Goal: Transaction & Acquisition: Purchase product/service

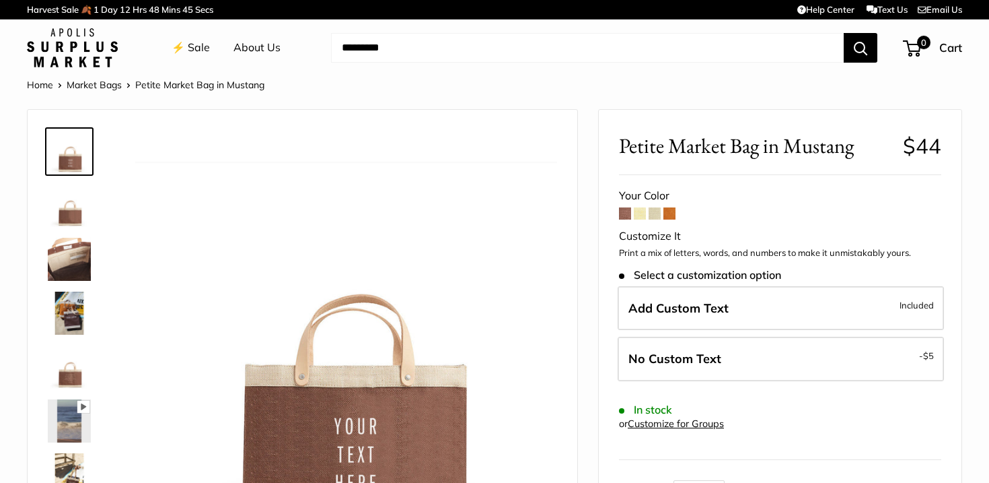
click at [640, 213] on span at bounding box center [640, 213] width 12 height 12
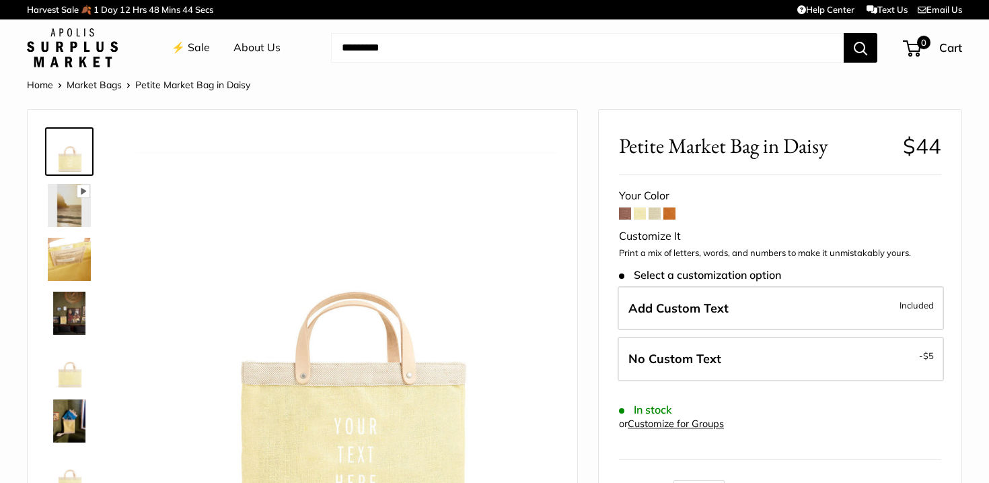
click at [654, 215] on span at bounding box center [655, 213] width 12 height 12
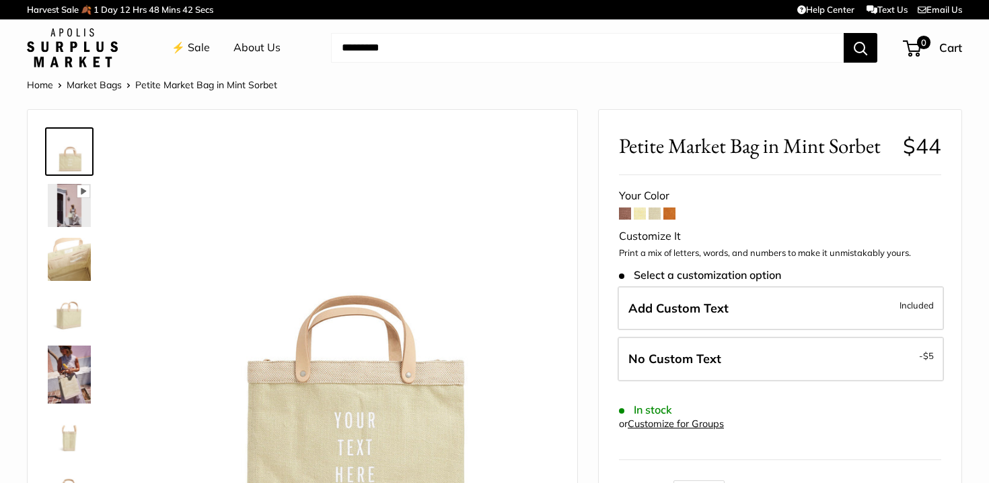
click at [676, 213] on span at bounding box center [670, 213] width 12 height 12
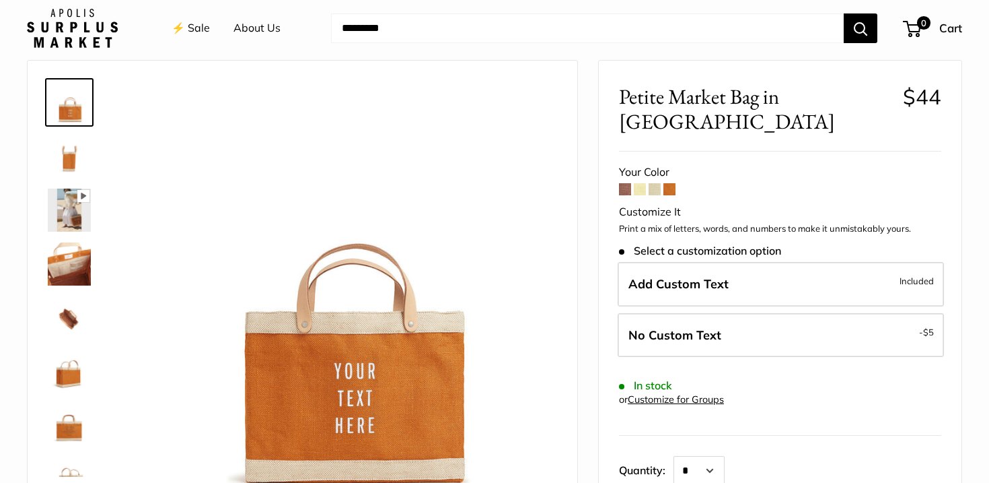
scroll to position [50, 0]
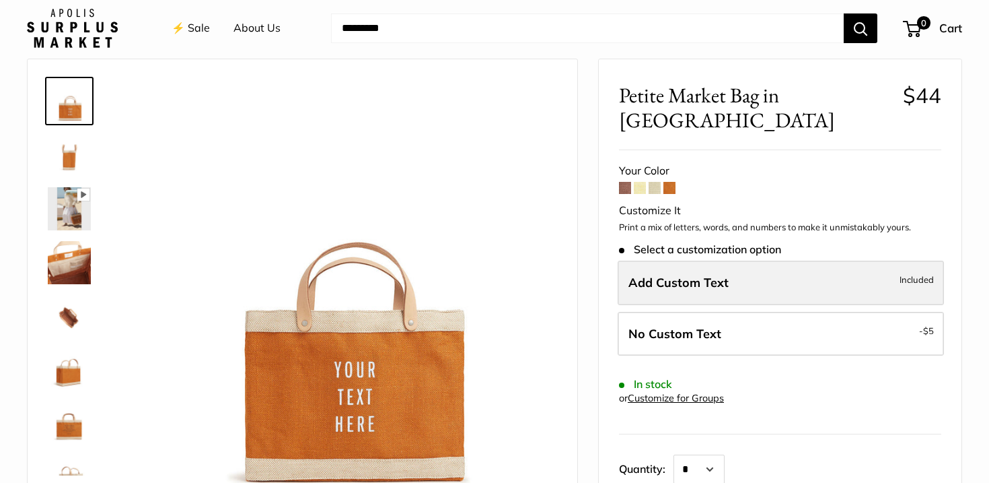
click at [654, 275] on span "Add Custom Text" at bounding box center [679, 282] width 100 height 15
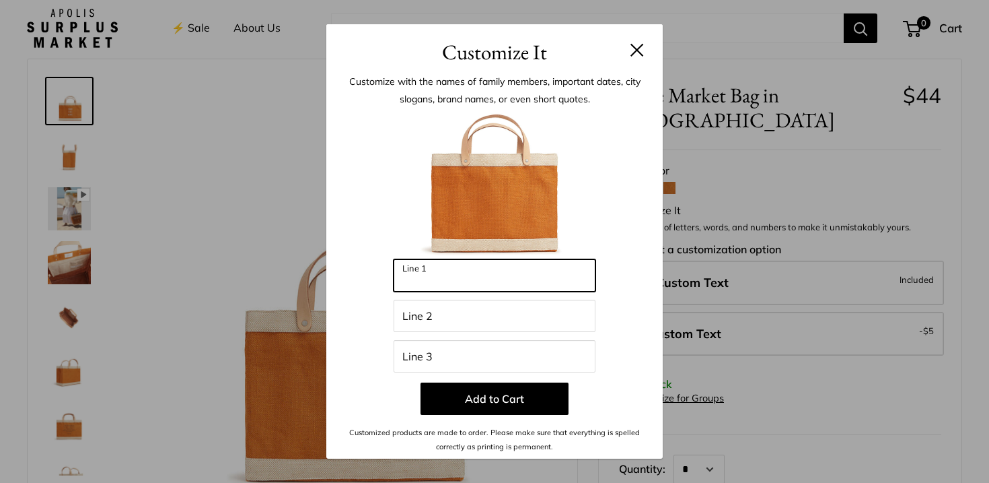
click at [534, 271] on input "Line 1" at bounding box center [495, 275] width 202 height 32
type input "**********"
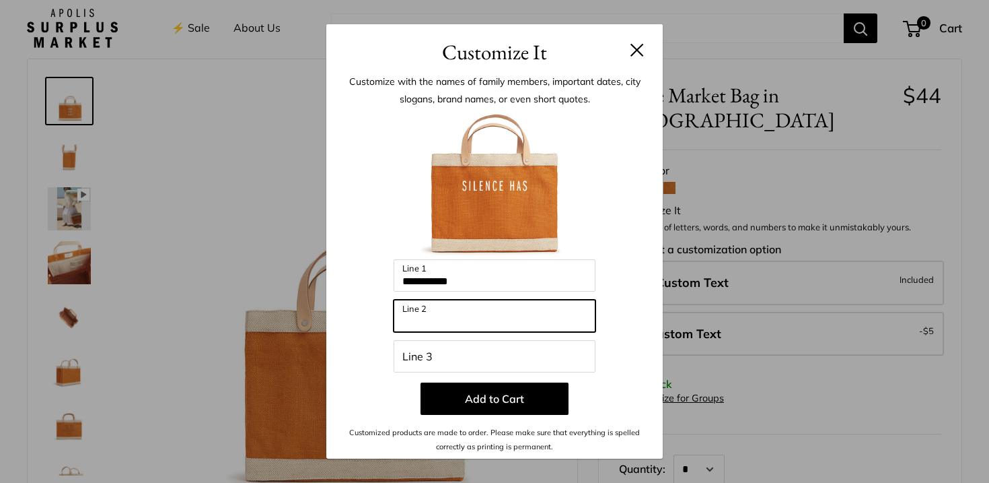
click at [452, 323] on input "Line 2" at bounding box center [495, 315] width 202 height 32
type input "**********"
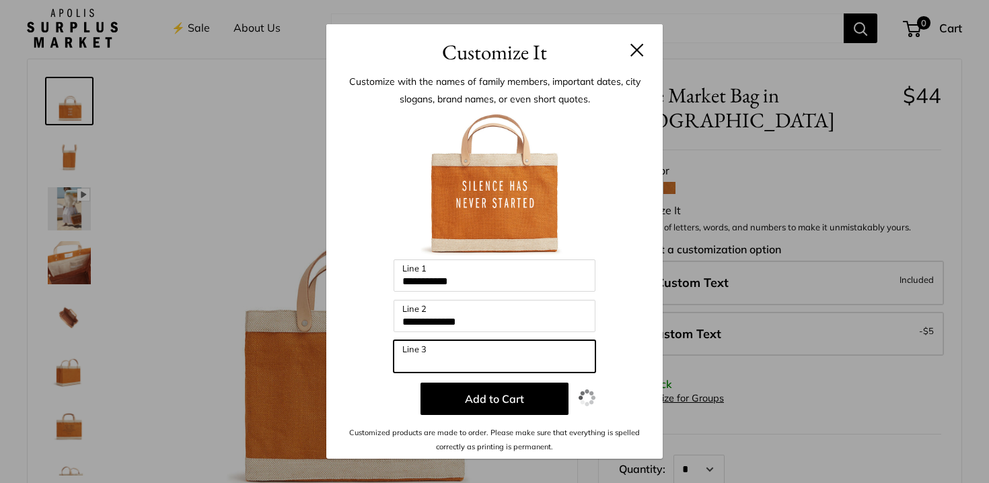
click at [437, 367] on input "Line 3" at bounding box center [495, 356] width 202 height 32
type input "**********"
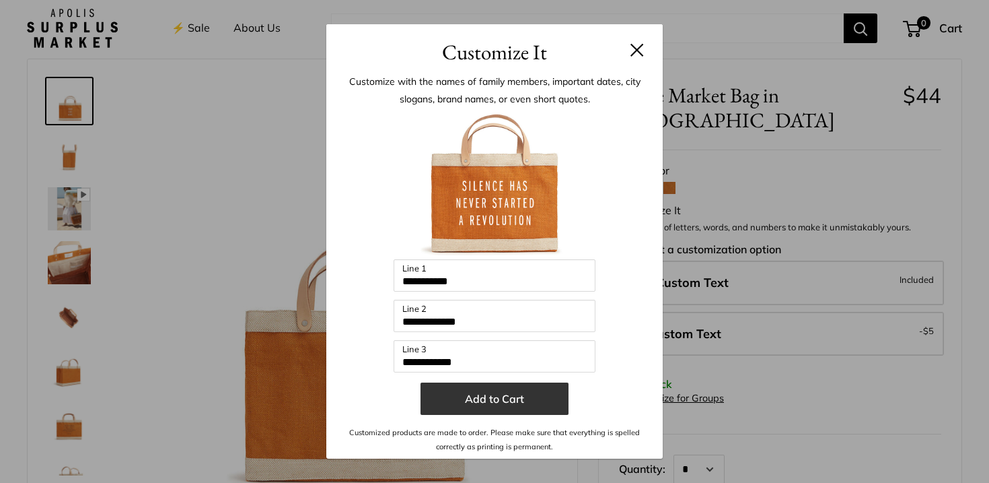
click at [484, 399] on button "Add to Cart" at bounding box center [495, 398] width 148 height 32
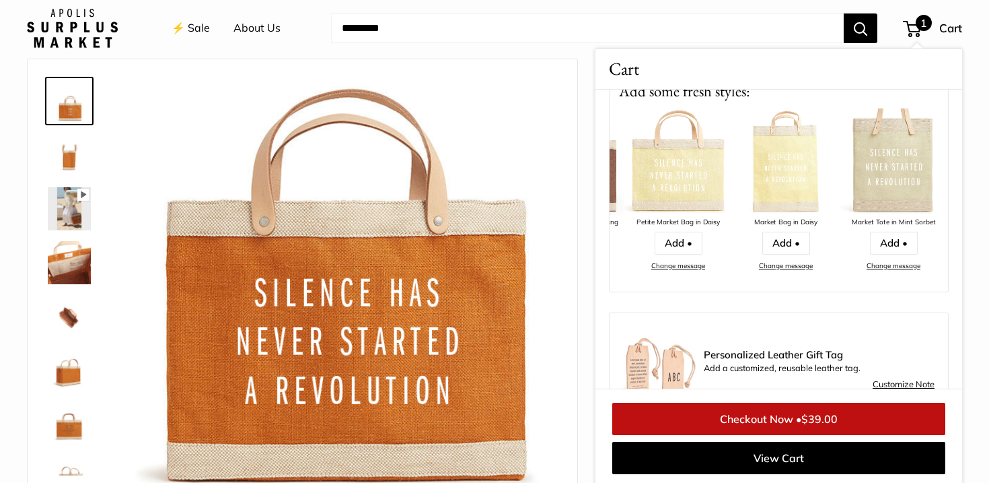
scroll to position [0, 426]
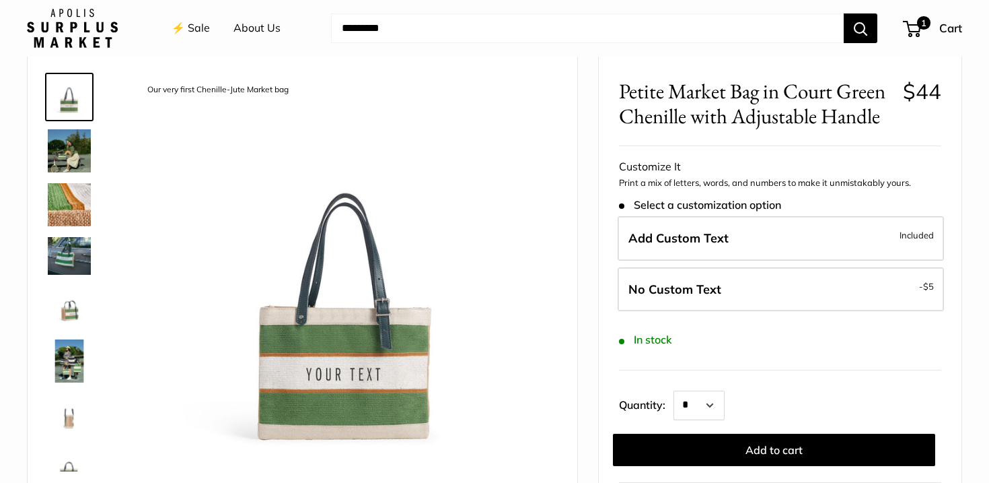
scroll to position [46, 0]
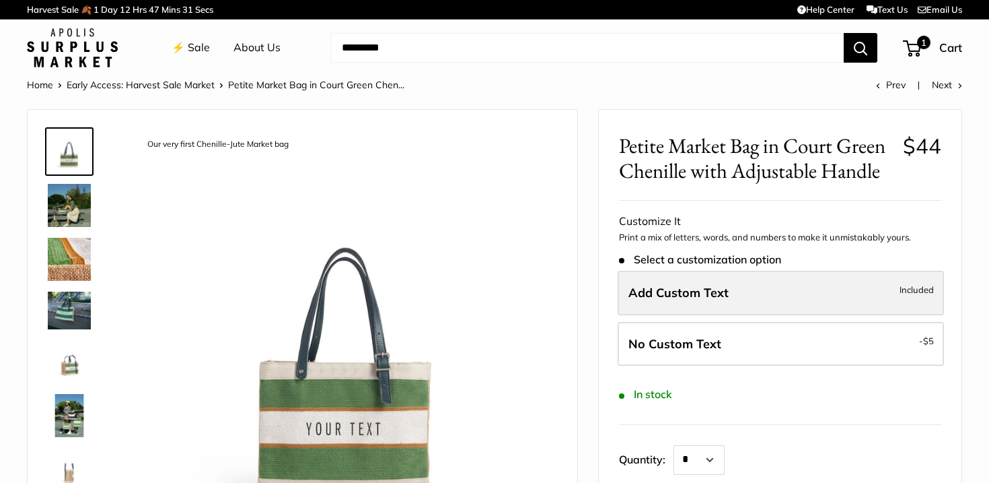
click at [719, 288] on span "Add Custom Text" at bounding box center [679, 292] width 100 height 15
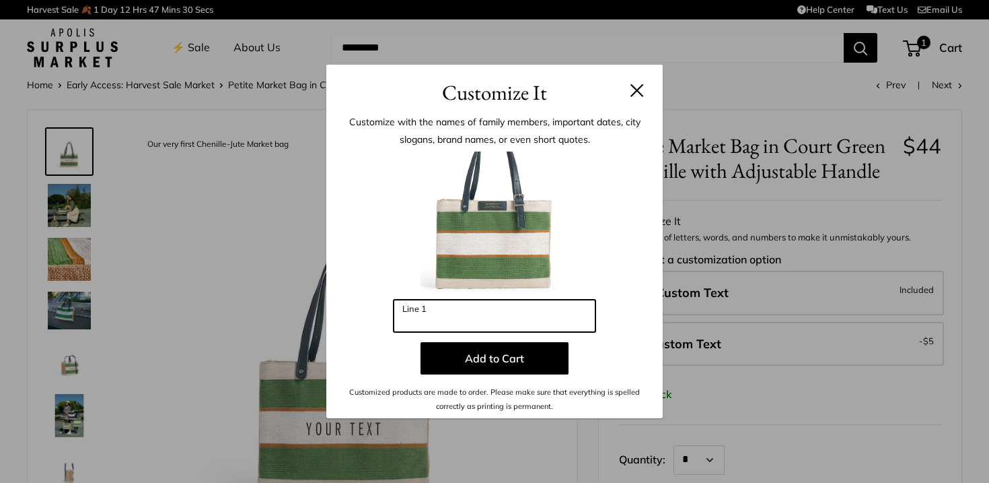
click at [553, 323] on input "Line 1" at bounding box center [495, 315] width 202 height 32
type input "*"
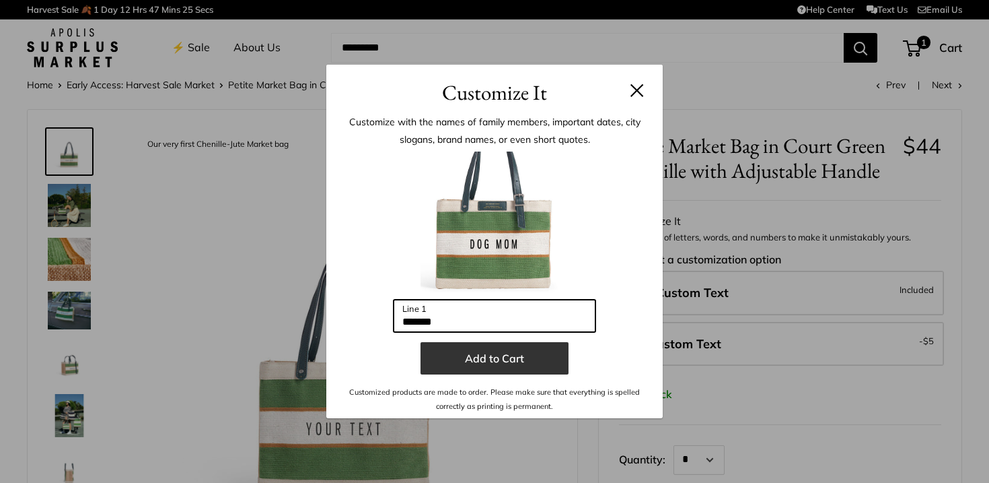
type input "*******"
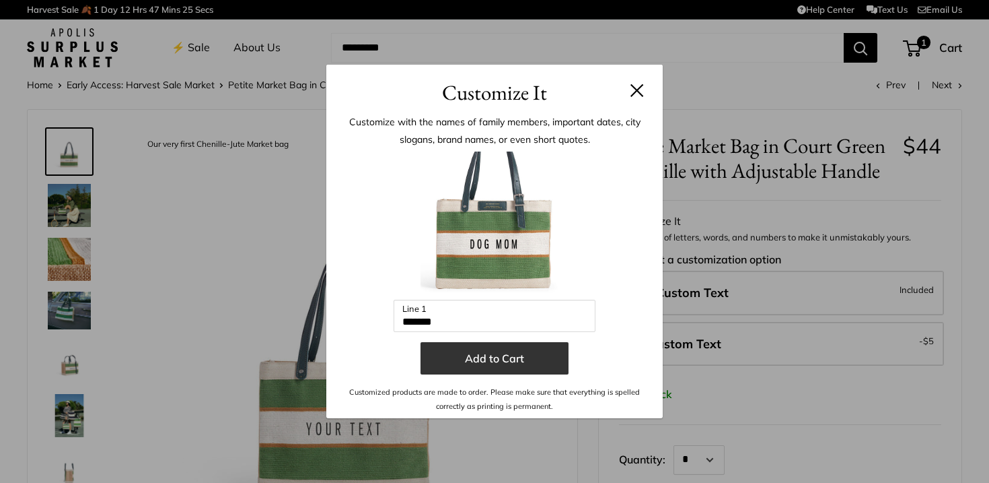
click at [520, 360] on button "Add to Cart" at bounding box center [495, 358] width 148 height 32
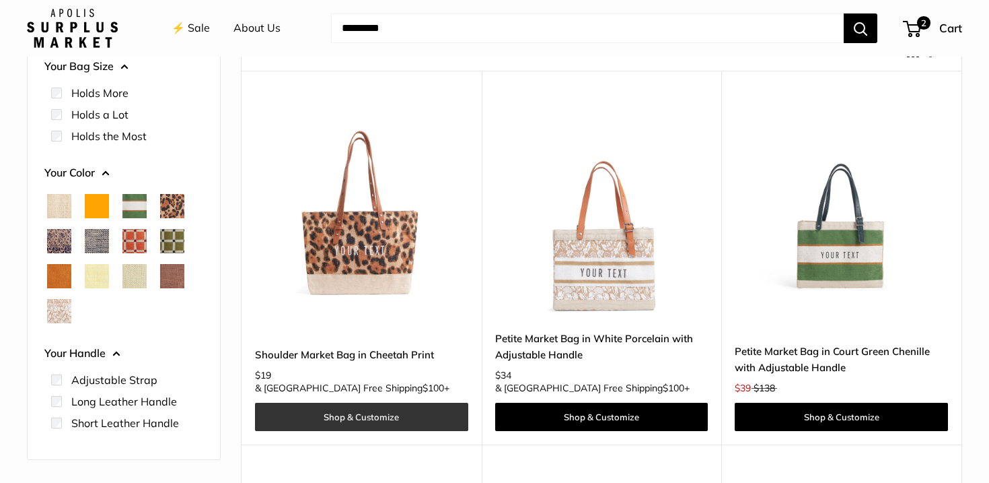
scroll to position [91, 0]
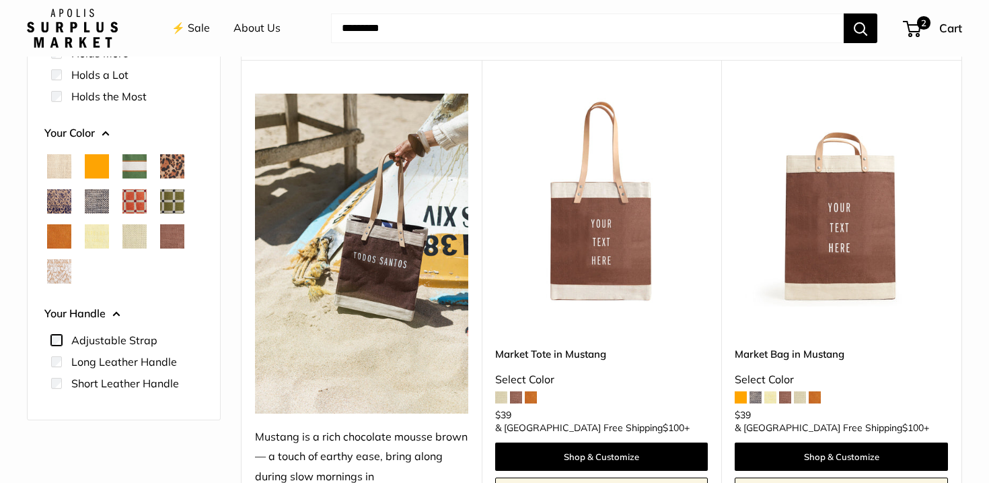
scroll to position [143, 0]
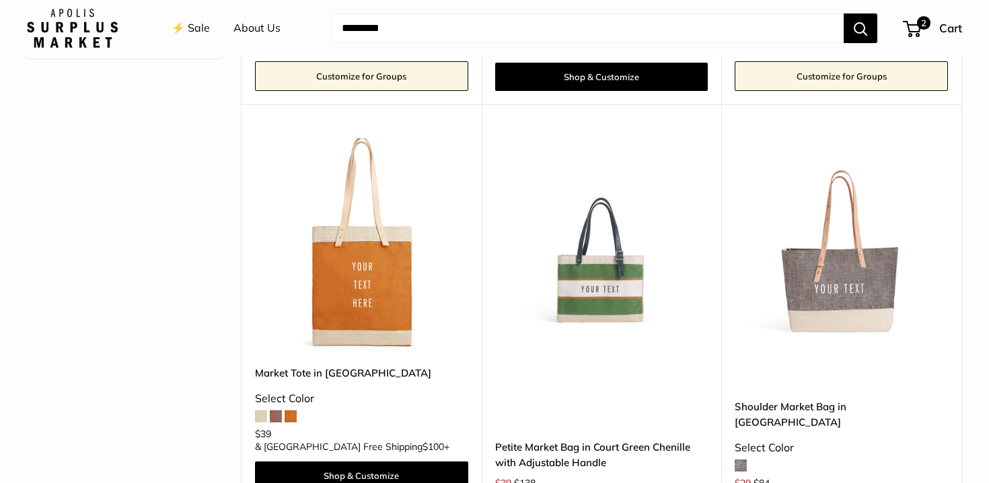
scroll to position [530, 0]
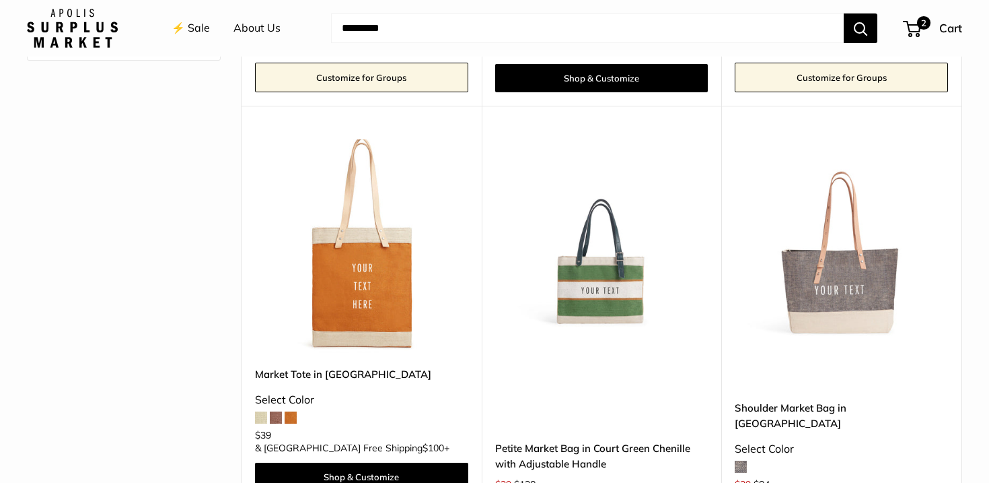
click at [0, 0] on img at bounding box center [0, 0] width 0 height 0
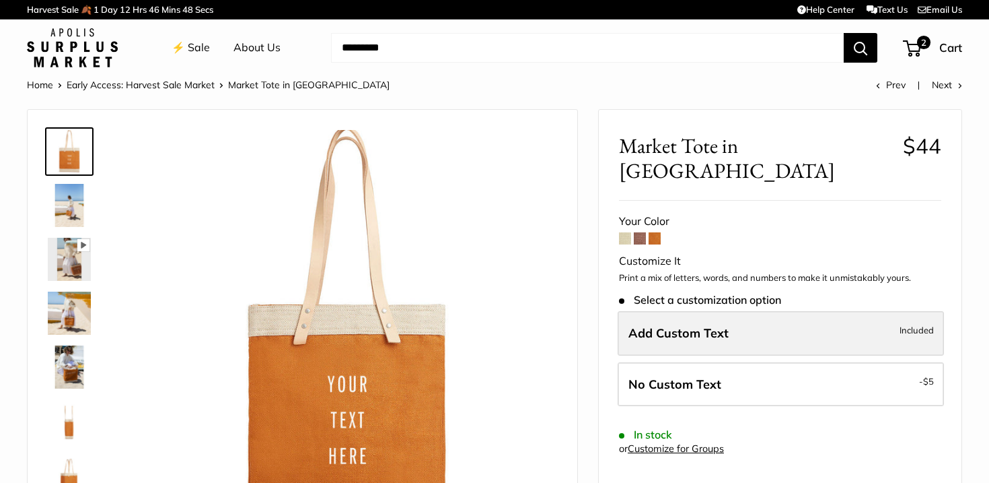
click at [625, 311] on label "Add Custom Text Included" at bounding box center [781, 333] width 326 height 44
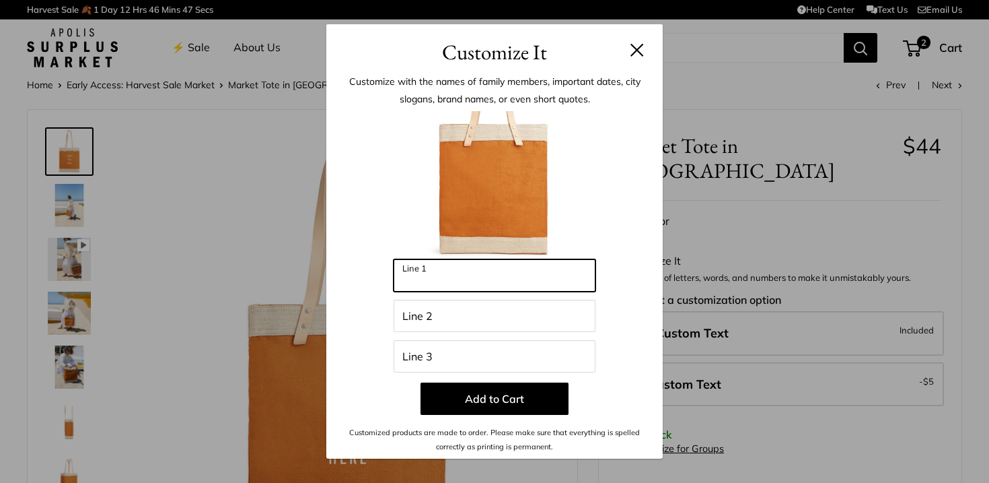
click at [483, 269] on input "Line 1" at bounding box center [495, 275] width 202 height 32
type input "**********"
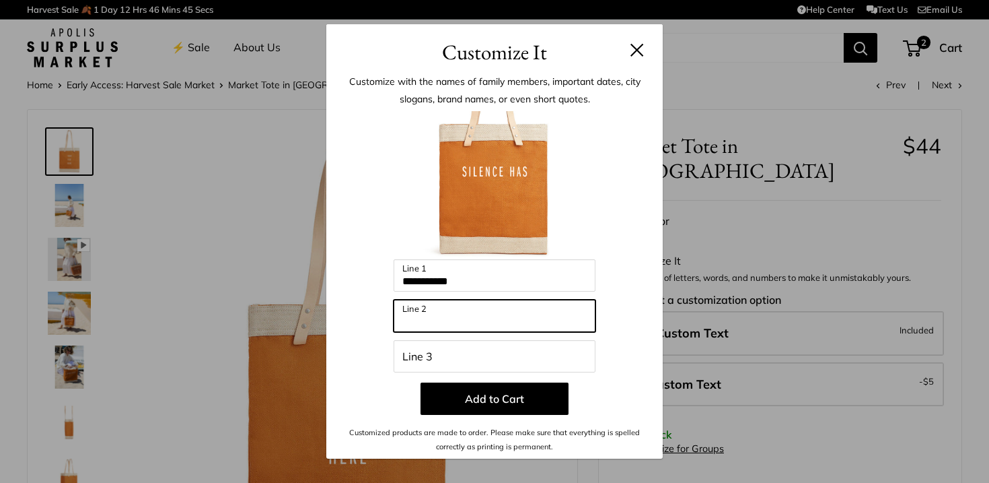
click at [464, 321] on input "Line 2" at bounding box center [495, 315] width 202 height 32
type input "**********"
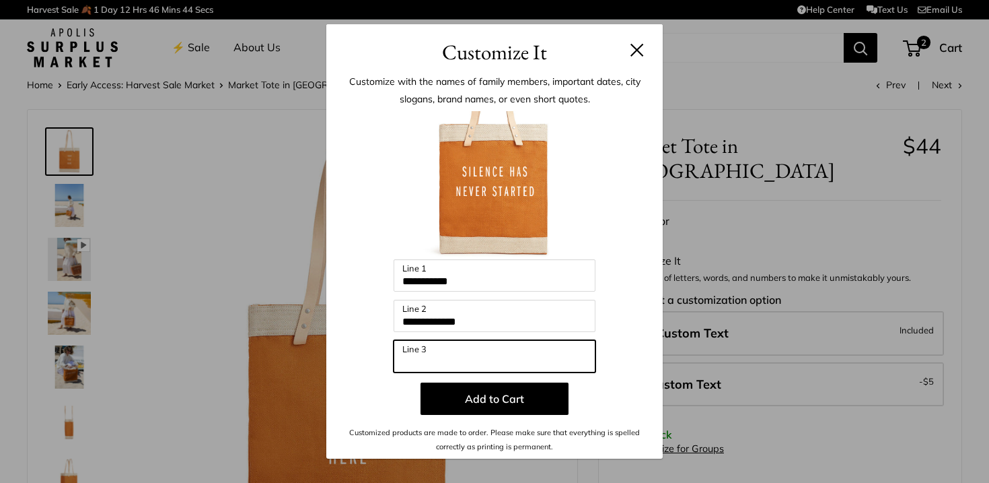
click at [454, 361] on input "Line 3" at bounding box center [495, 356] width 202 height 32
type input "**********"
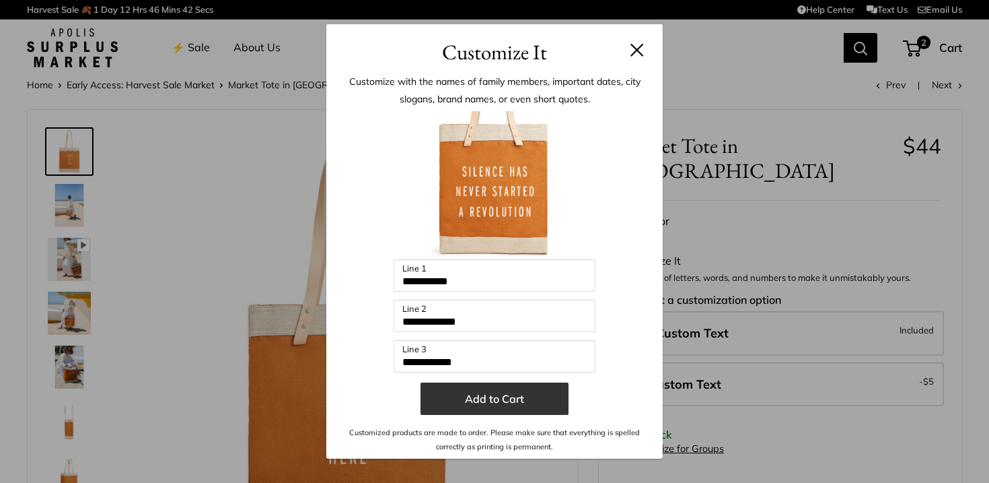
click at [481, 395] on button "Add to Cart" at bounding box center [495, 398] width 148 height 32
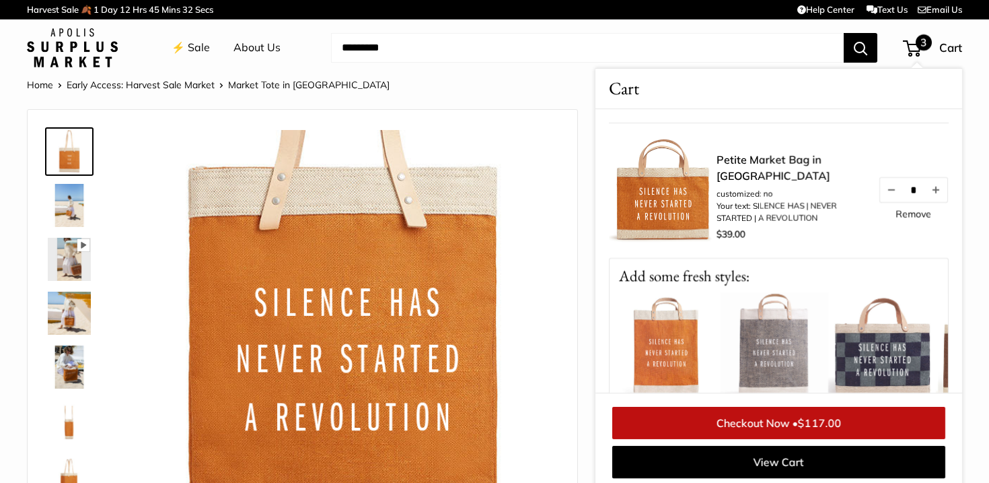
scroll to position [304, 0]
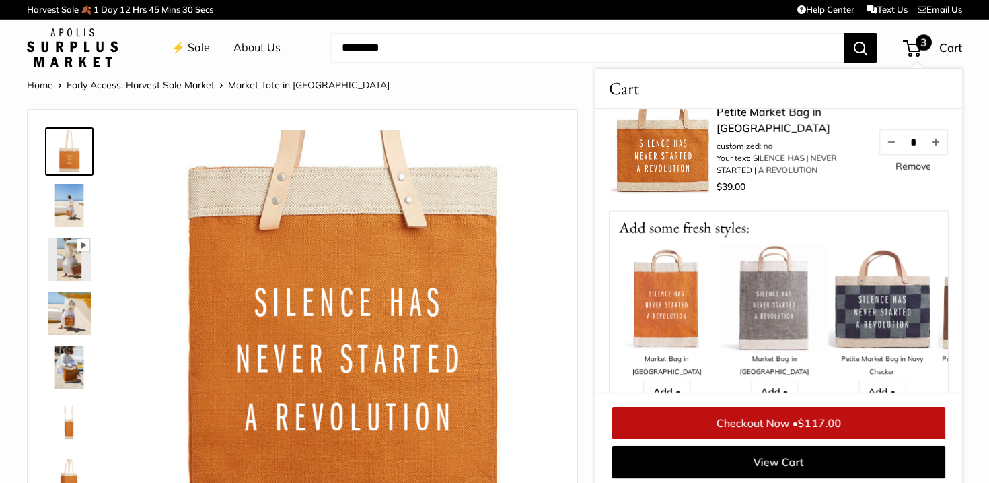
click at [915, 171] on link "Remove" at bounding box center [914, 166] width 36 height 9
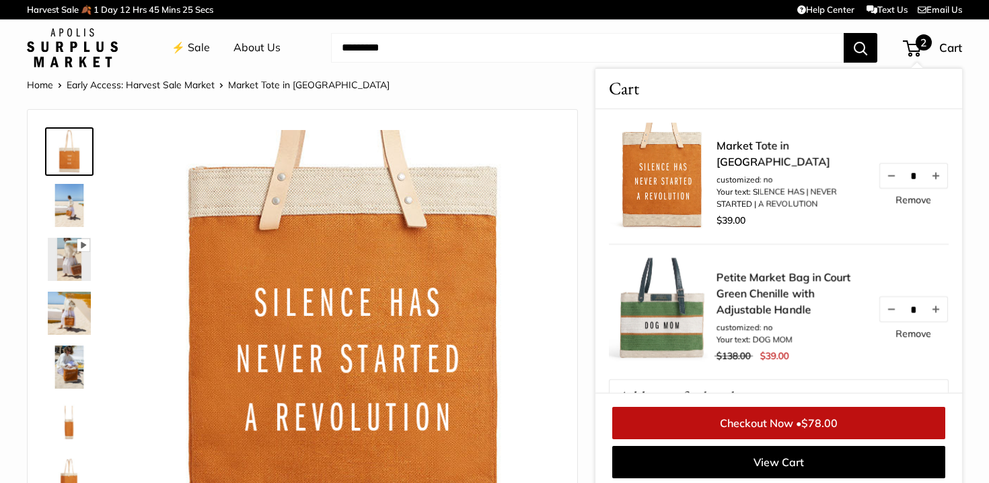
click at [784, 434] on link "Checkout Now • $78.00" at bounding box center [778, 423] width 333 height 32
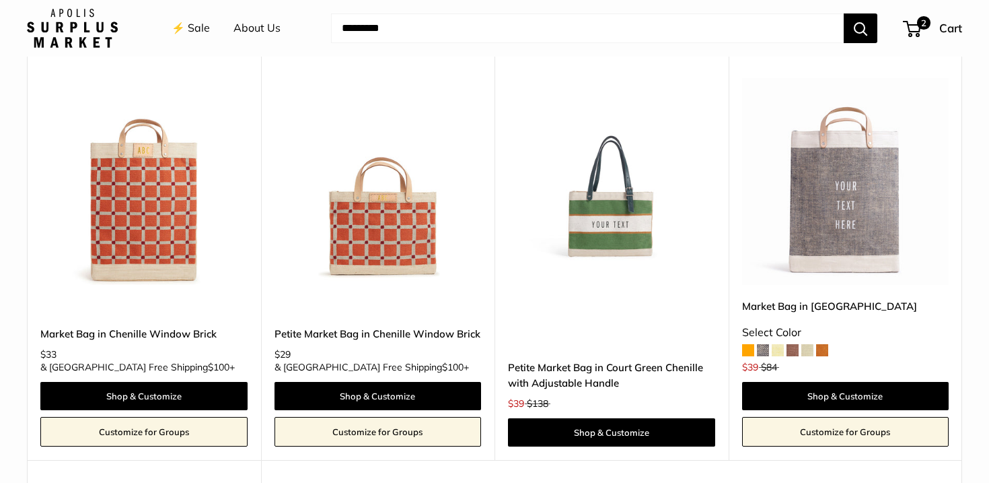
scroll to position [2750, 0]
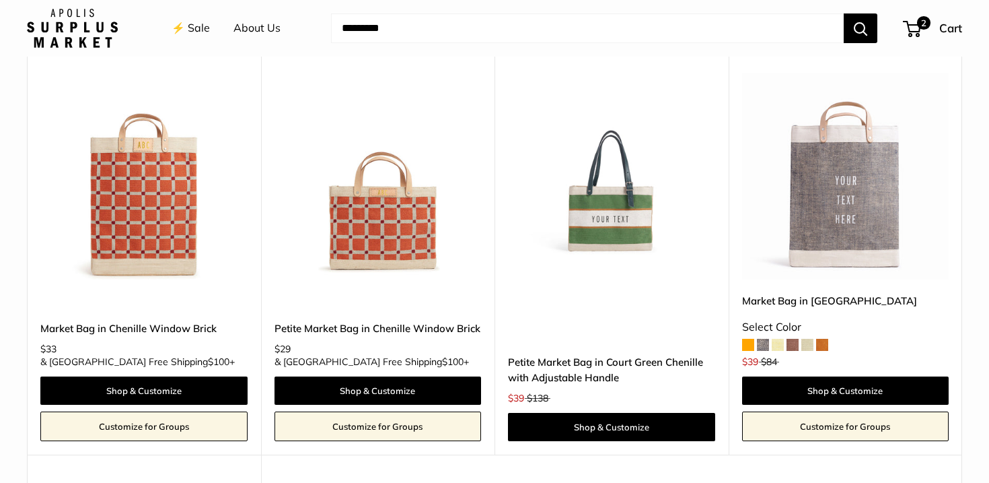
click at [0, 0] on img at bounding box center [0, 0] width 0 height 0
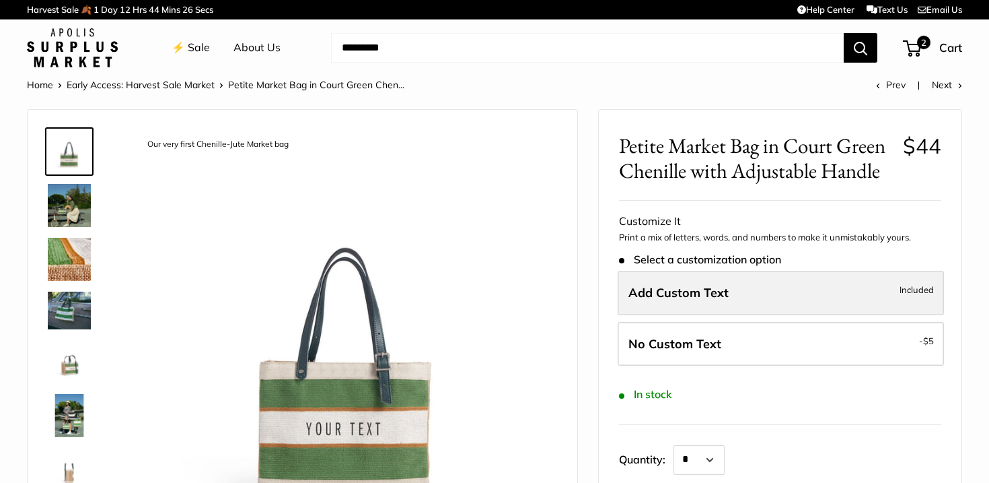
click at [691, 283] on label "Add Custom Text Included" at bounding box center [781, 293] width 326 height 44
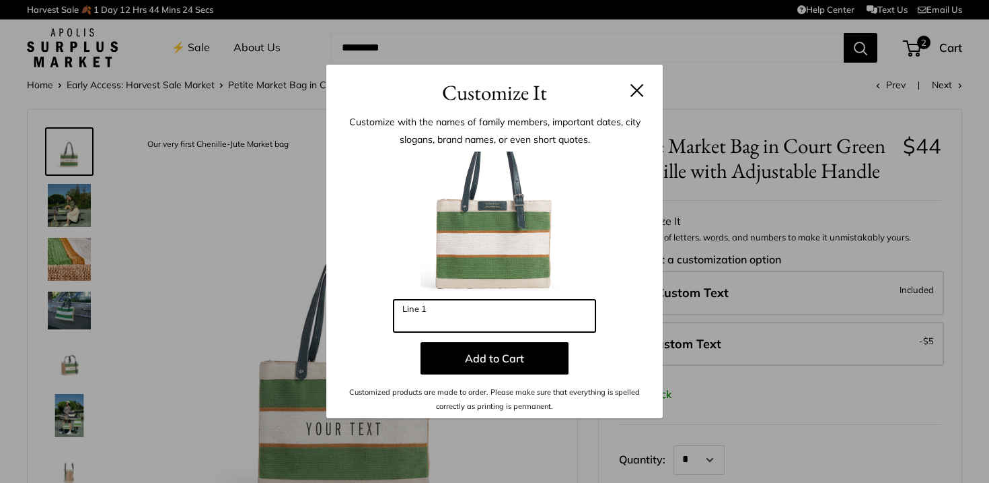
click at [532, 324] on input "Line 1" at bounding box center [495, 315] width 202 height 32
drag, startPoint x: 511, startPoint y: 328, endPoint x: 211, endPoint y: 311, distance: 300.6
click at [211, 311] on div "**********" at bounding box center [494, 241] width 989 height 483
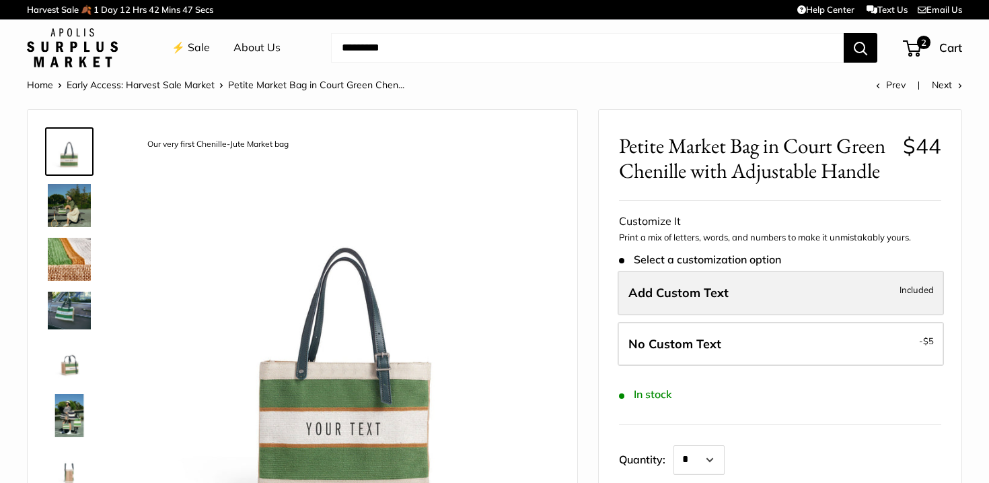
click at [733, 307] on label "Add Custom Text Included" at bounding box center [781, 293] width 326 height 44
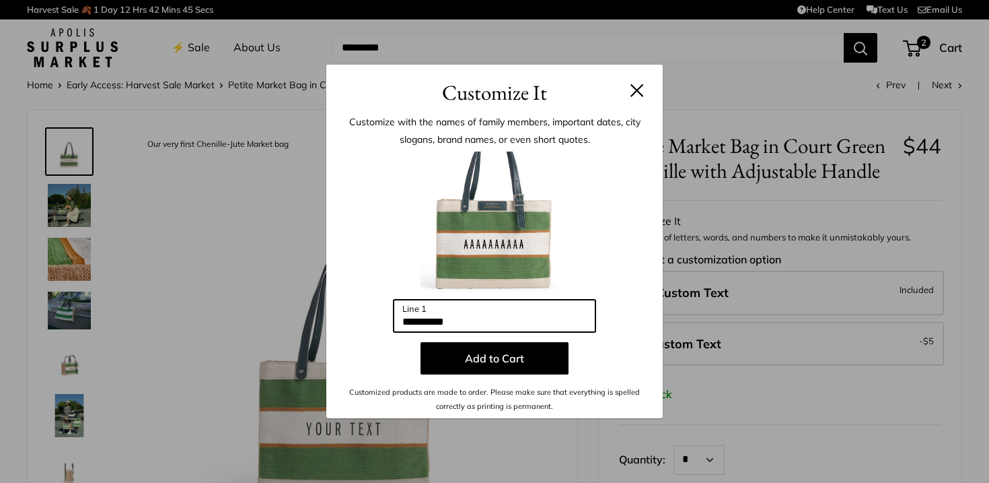
click at [514, 316] on input "**********" at bounding box center [495, 315] width 202 height 32
type input "*"
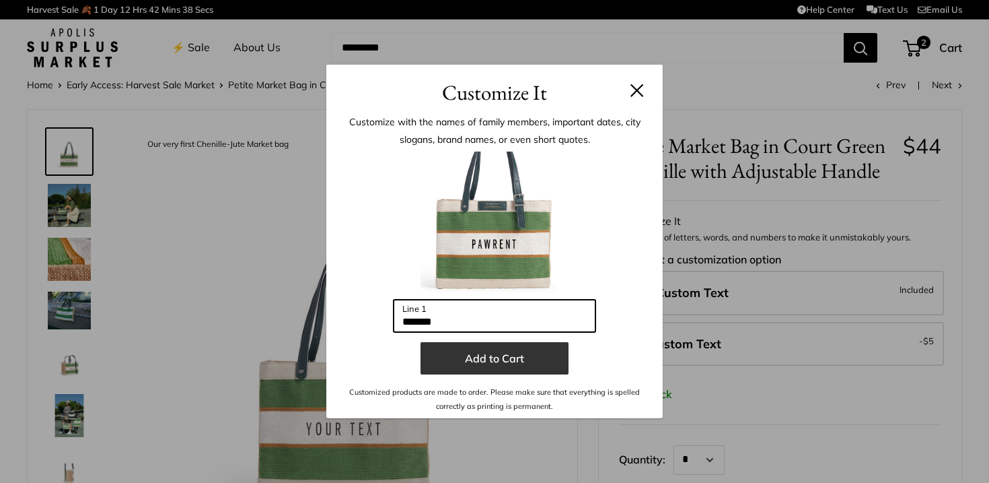
type input "*******"
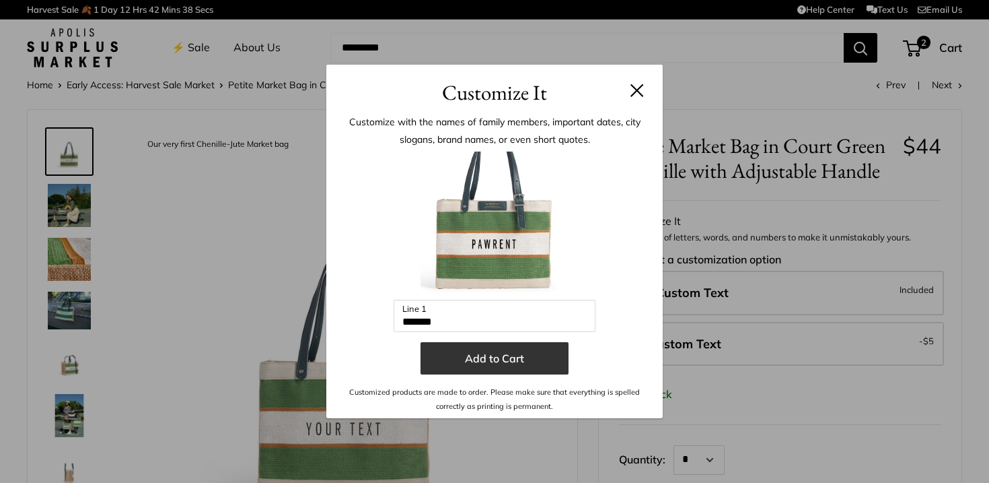
click at [481, 362] on button "Add to Cart" at bounding box center [495, 358] width 148 height 32
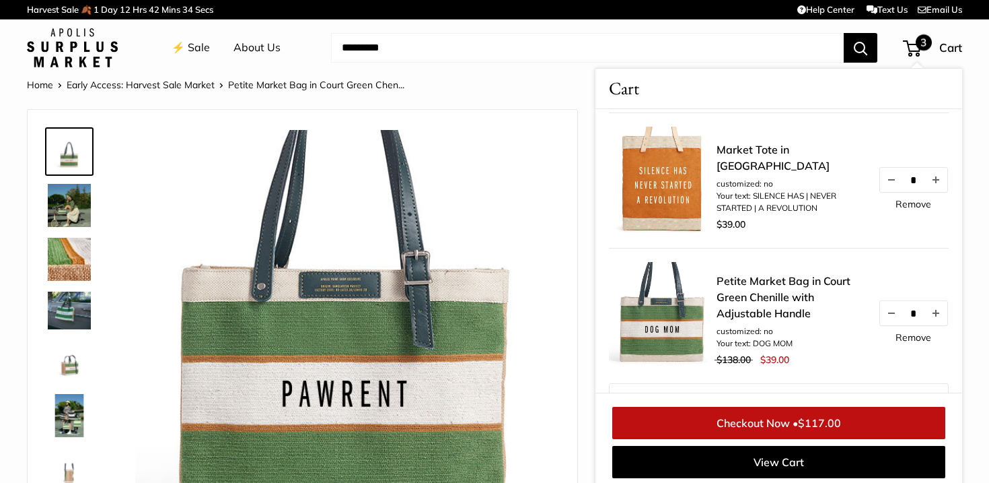
scroll to position [154, 0]
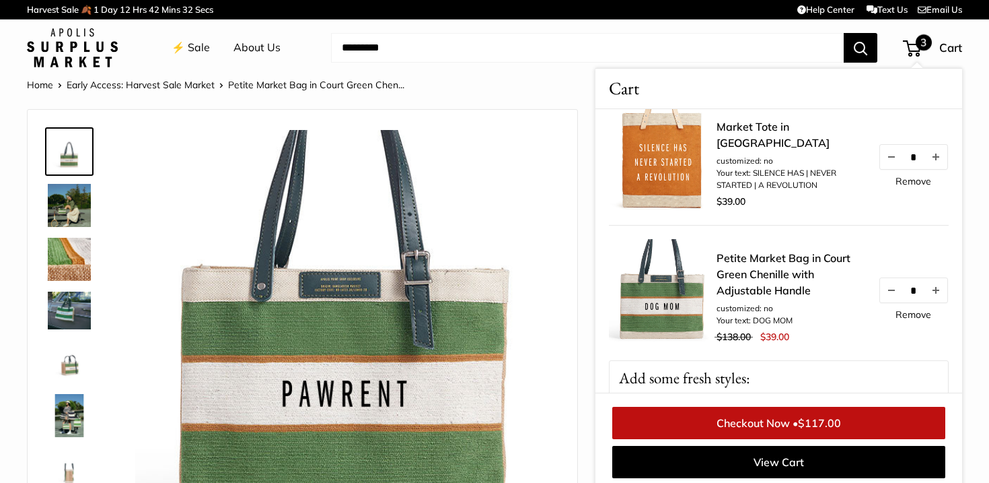
click at [906, 314] on link "Remove" at bounding box center [914, 314] width 36 height 9
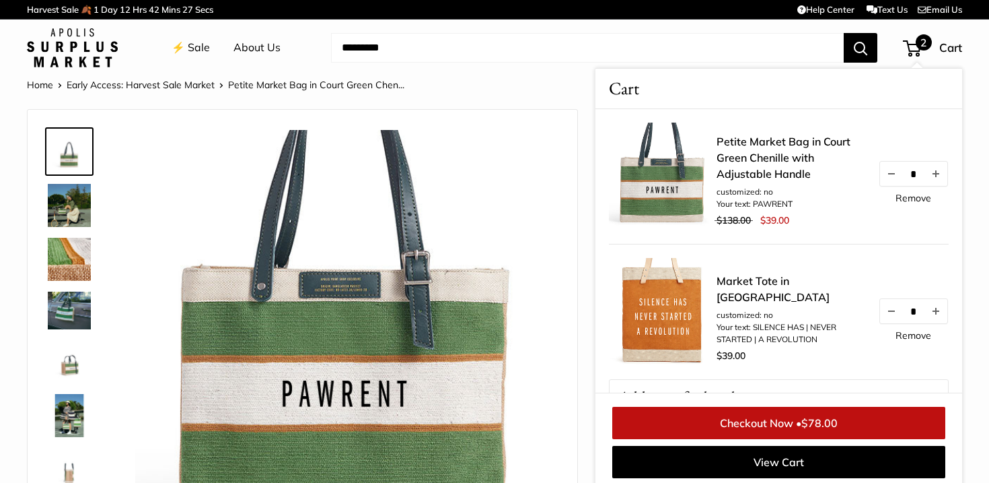
click at [769, 425] on link "Checkout Now • $78.00" at bounding box center [778, 423] width 333 height 32
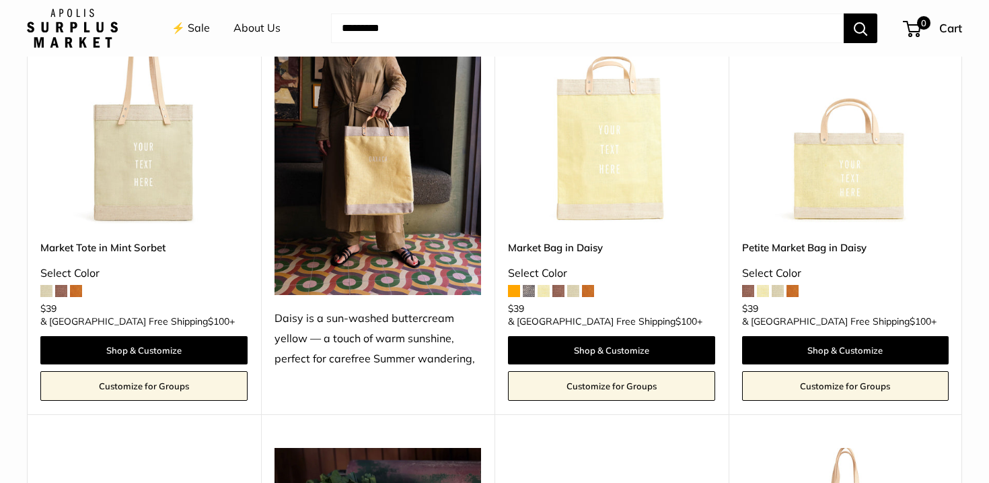
scroll to position [1536, 0]
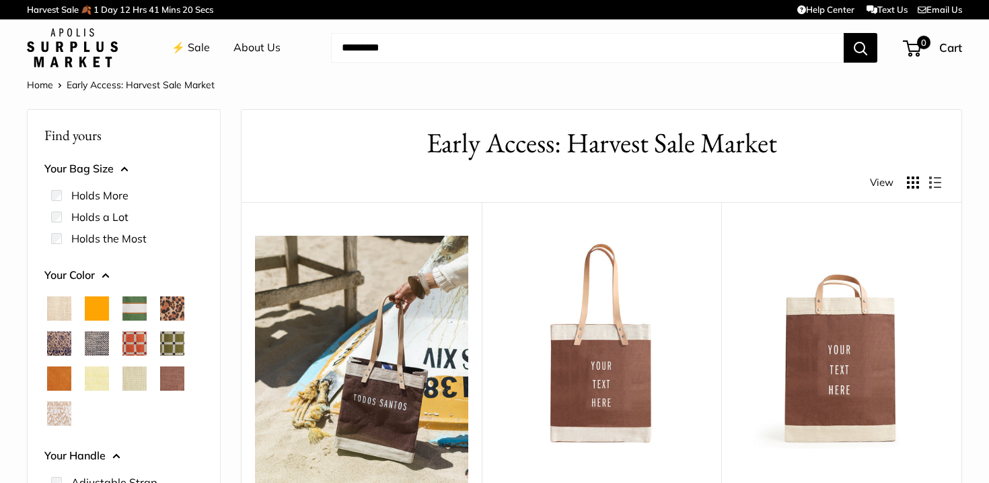
scroll to position [9, 0]
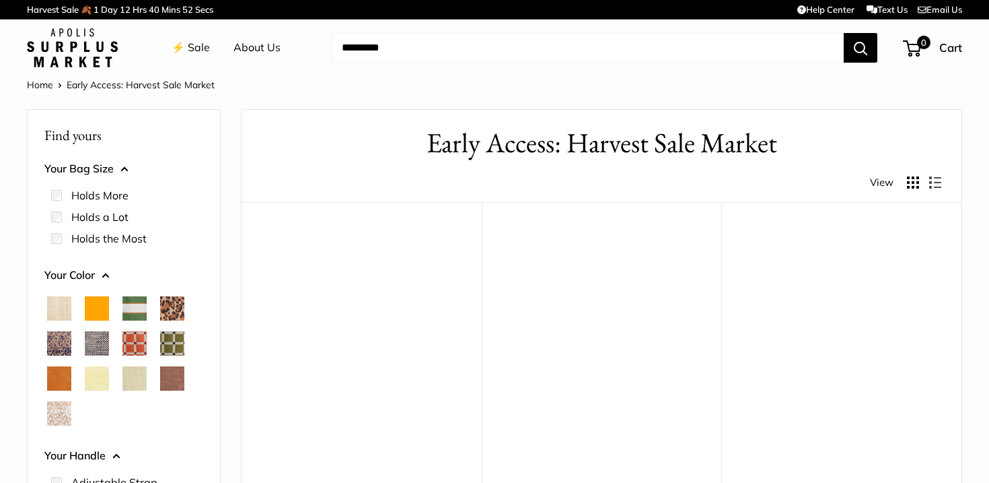
click at [57, 266] on button "Your Color" at bounding box center [123, 275] width 159 height 20
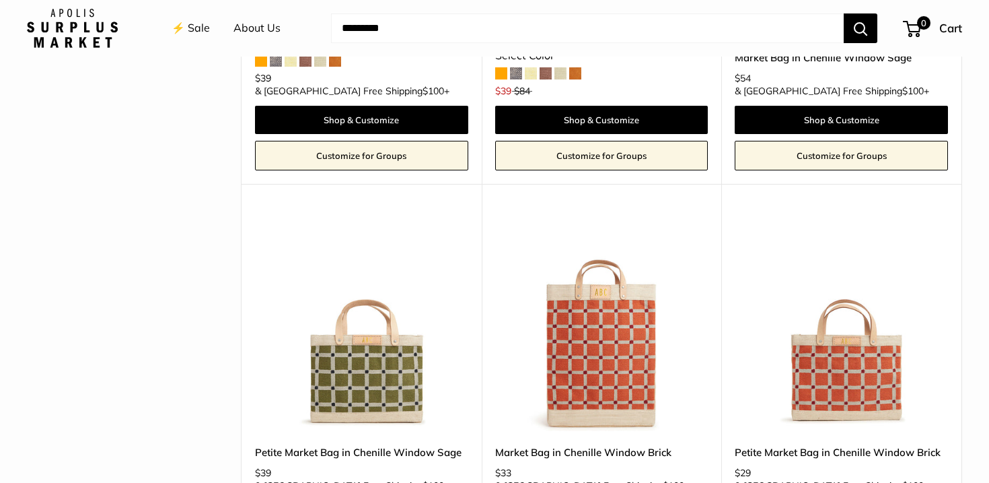
scroll to position [888, 0]
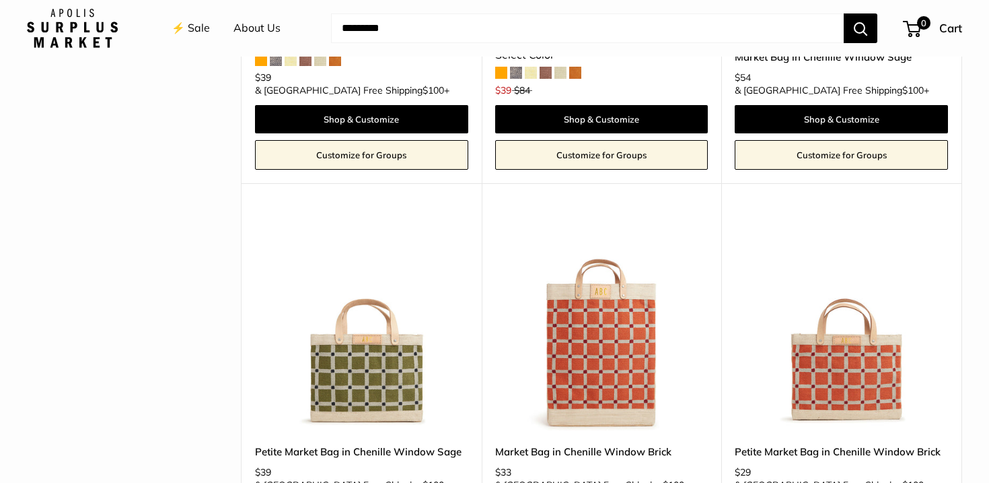
click at [0, 0] on img at bounding box center [0, 0] width 0 height 0
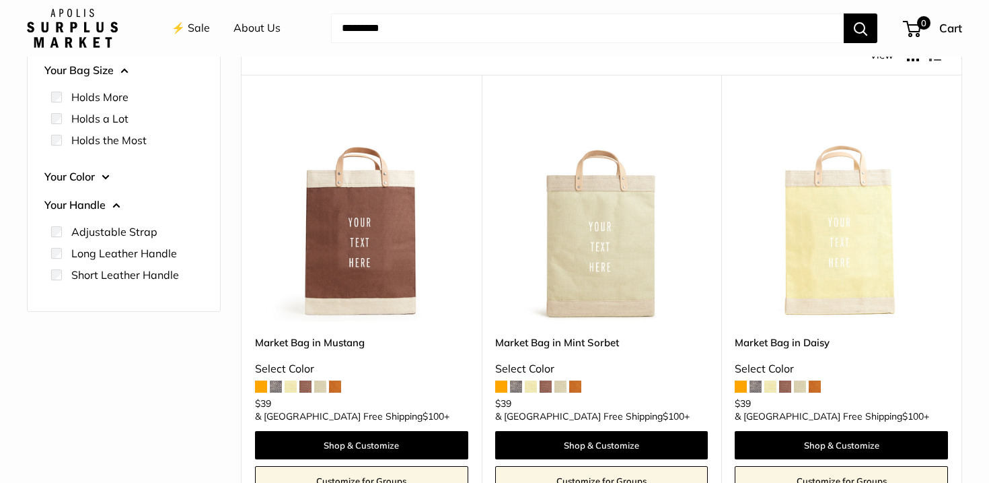
scroll to position [0, 0]
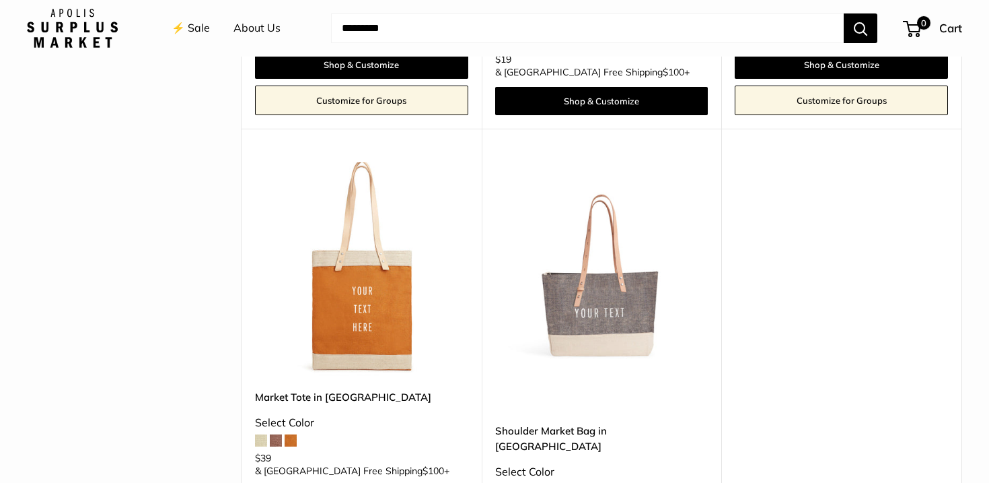
scroll to position [510, 0]
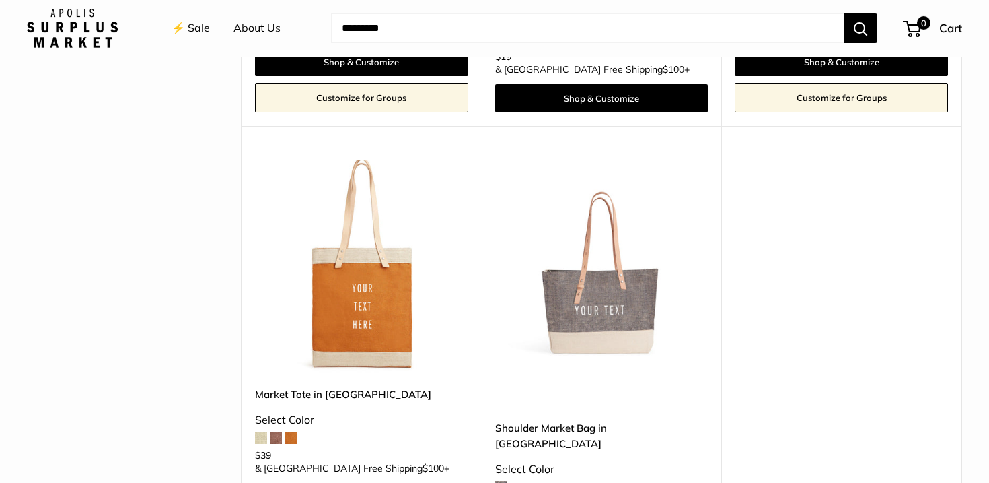
click at [0, 0] on img at bounding box center [0, 0] width 0 height 0
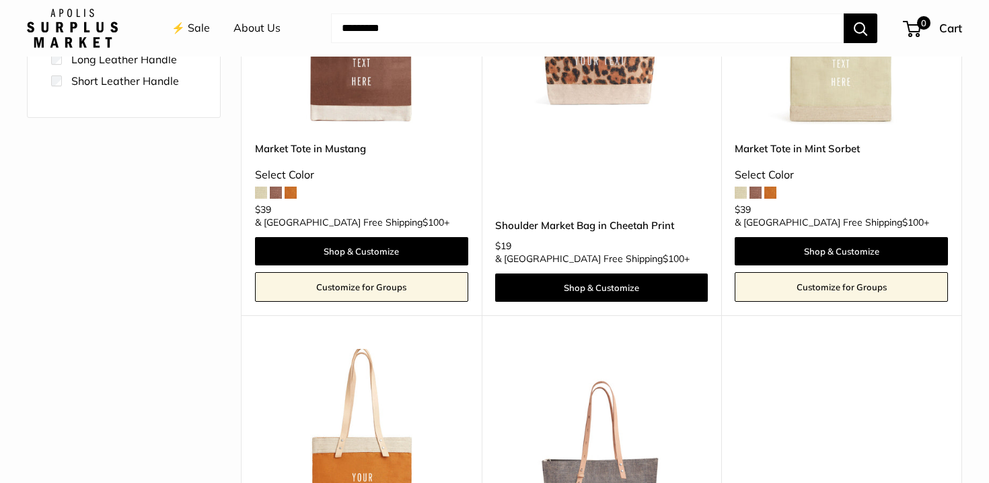
scroll to position [0, 0]
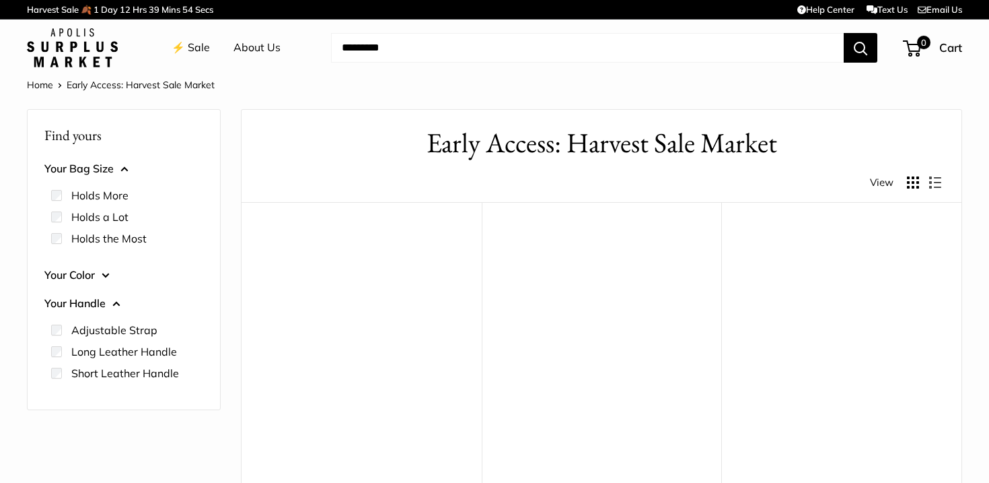
click at [59, 226] on li "Holds a Lot" at bounding box center [127, 217] width 152 height 22
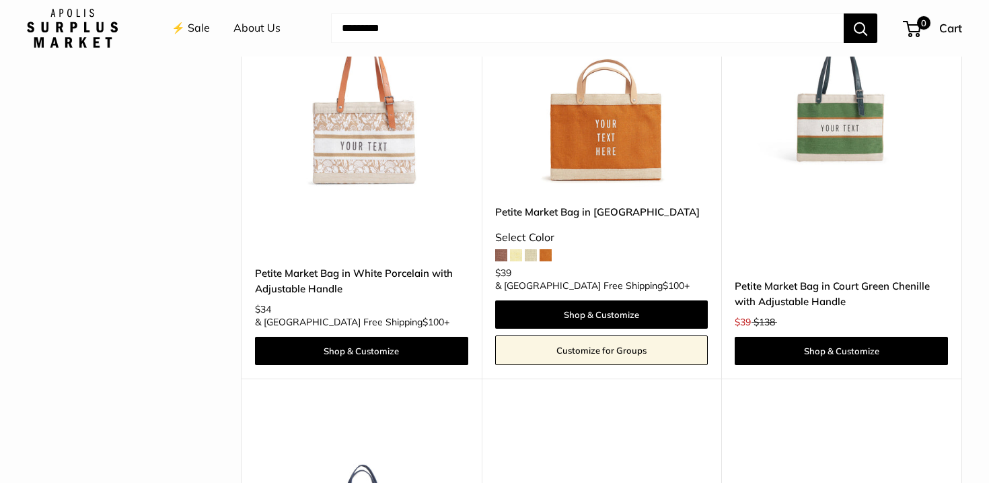
scroll to position [712, 0]
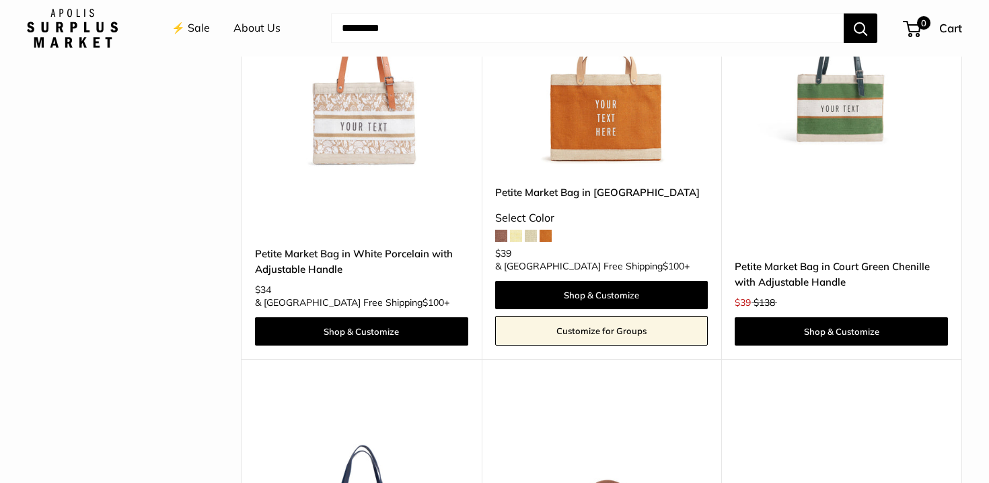
click at [0, 0] on img at bounding box center [0, 0] width 0 height 0
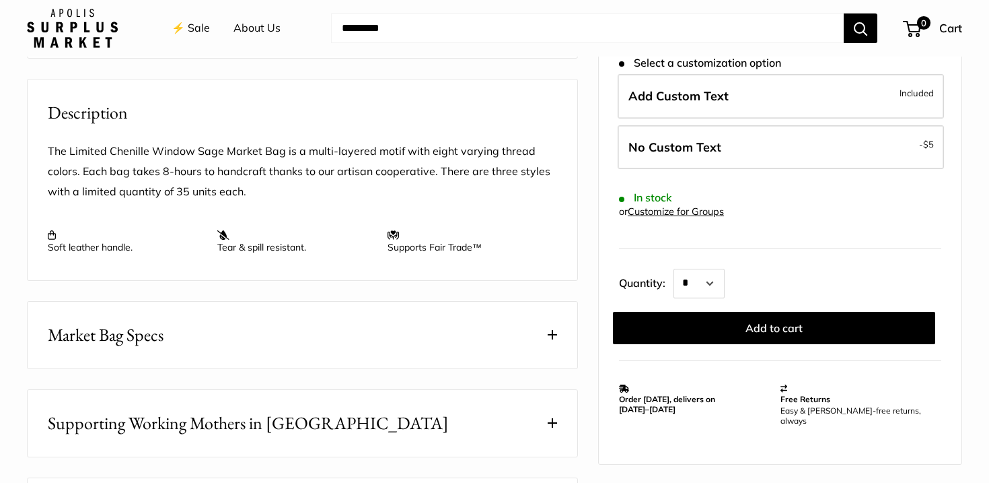
scroll to position [509, 0]
click at [559, 327] on button "Market Bag Specs" at bounding box center [303, 333] width 550 height 67
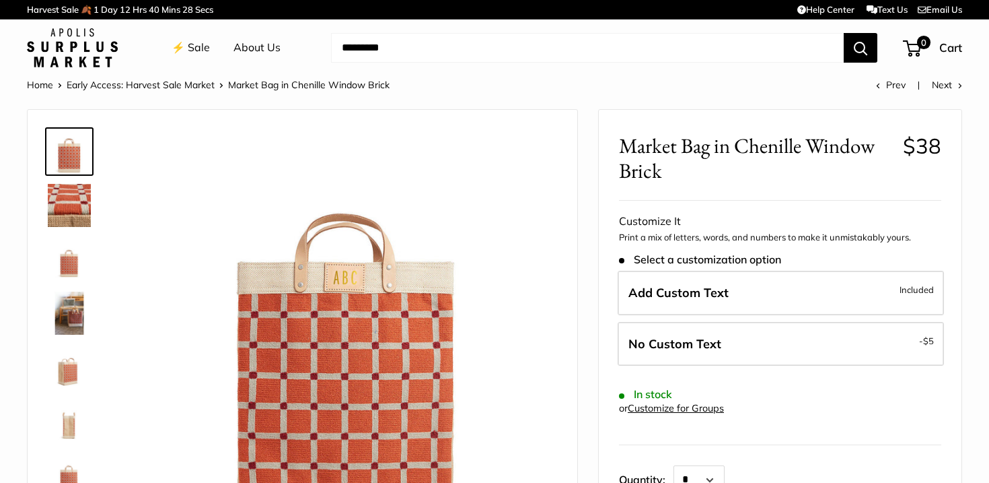
scroll to position [1, 0]
click at [69, 320] on img at bounding box center [69, 312] width 43 height 43
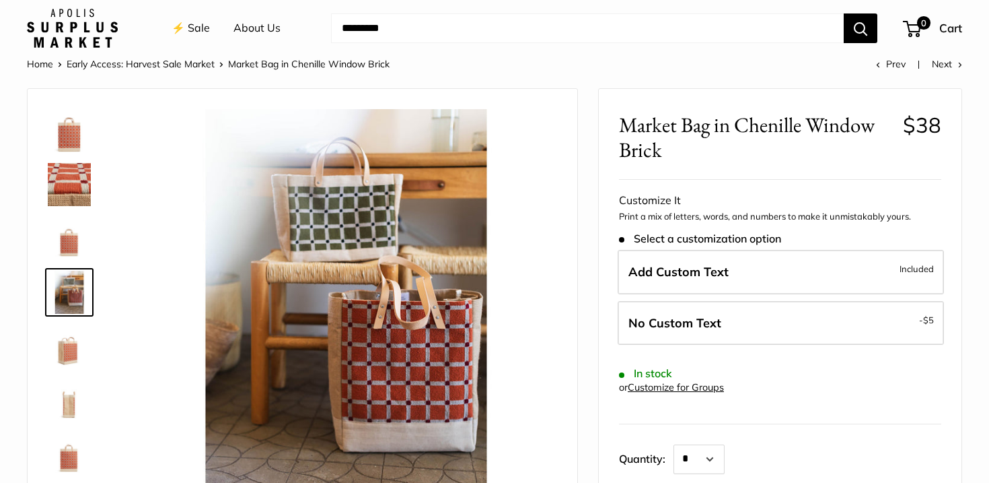
scroll to position [22, 0]
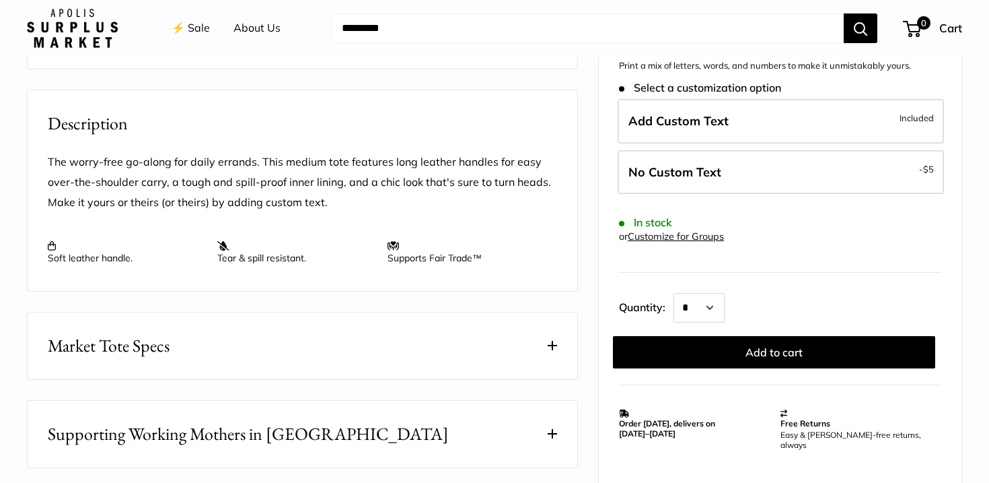
scroll to position [504, 0]
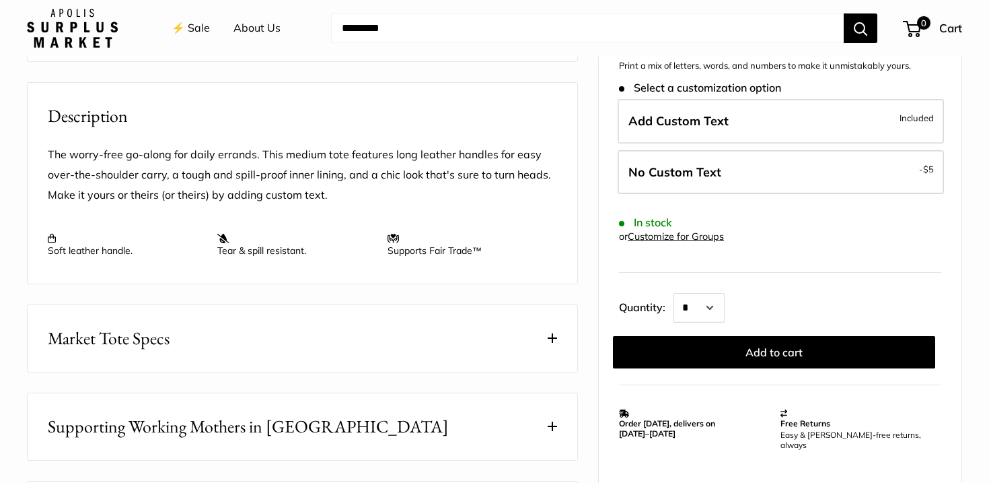
click at [556, 337] on span at bounding box center [552, 337] width 9 height 9
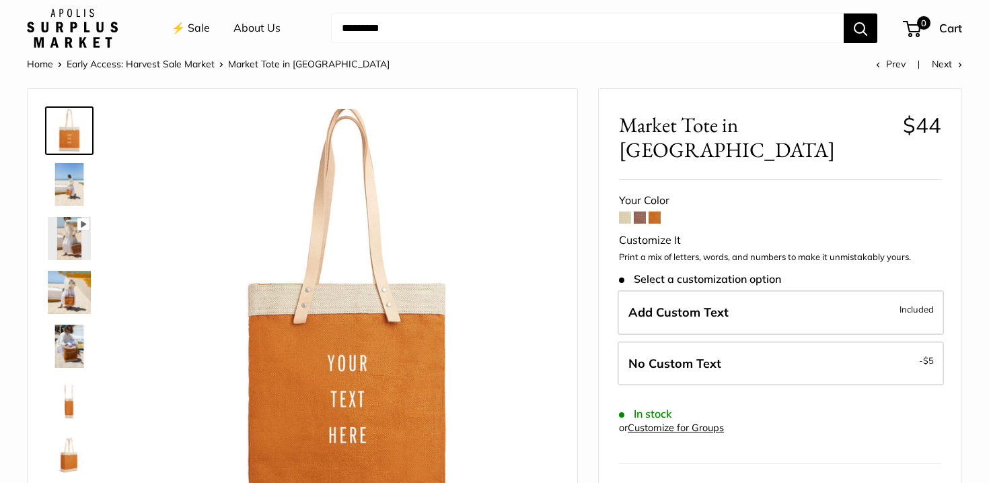
scroll to position [0, 0]
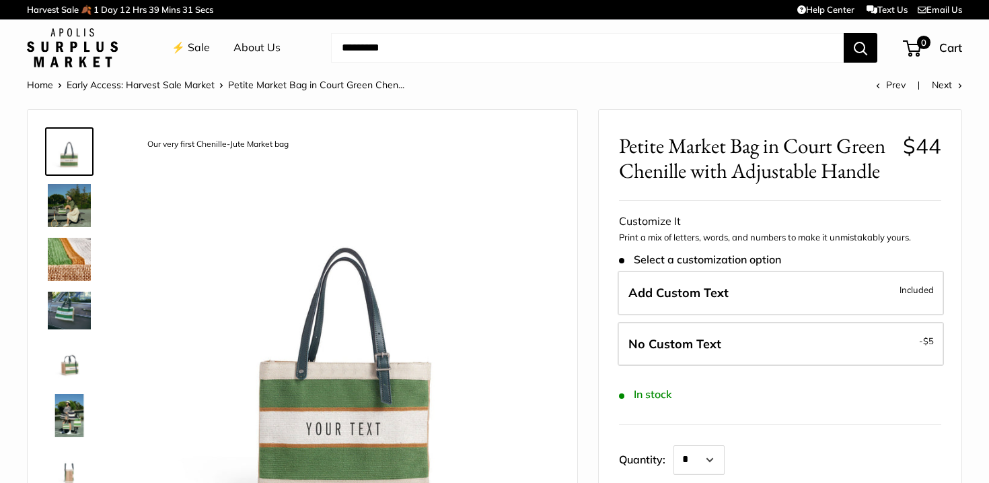
click at [69, 203] on img at bounding box center [69, 205] width 43 height 43
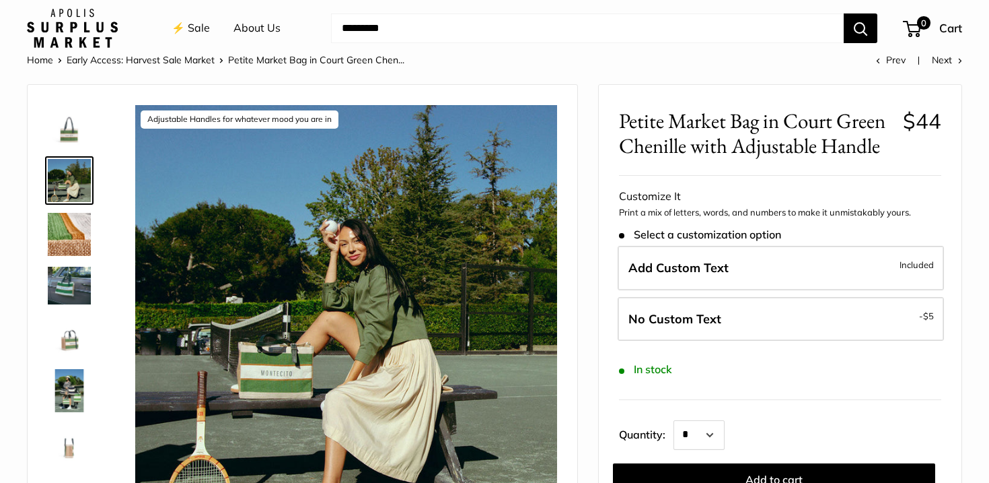
scroll to position [28, 0]
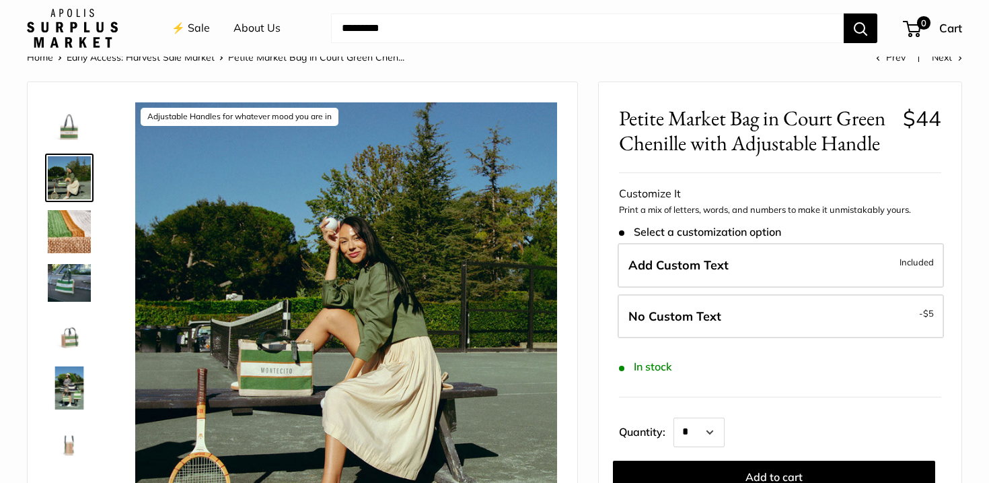
click at [72, 238] on img at bounding box center [69, 231] width 43 height 43
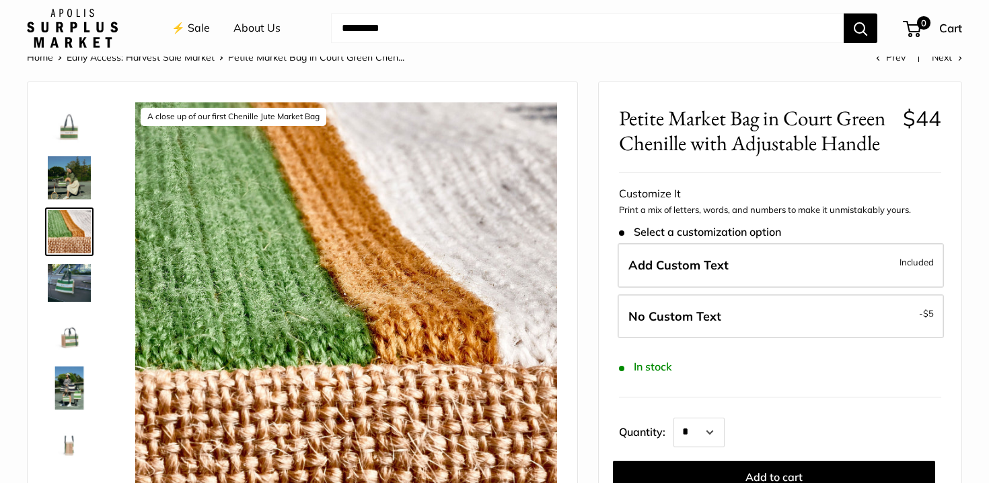
click at [67, 279] on img at bounding box center [69, 282] width 43 height 37
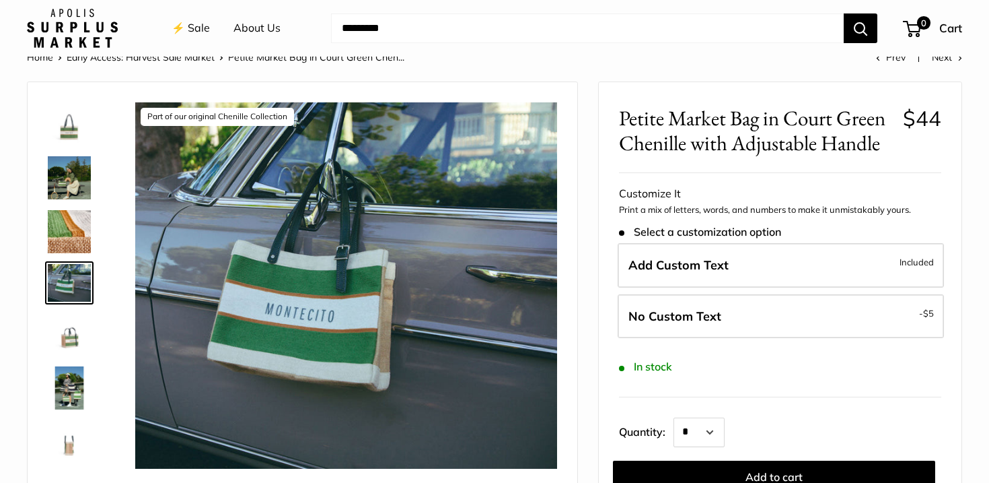
click at [66, 179] on img at bounding box center [69, 177] width 43 height 43
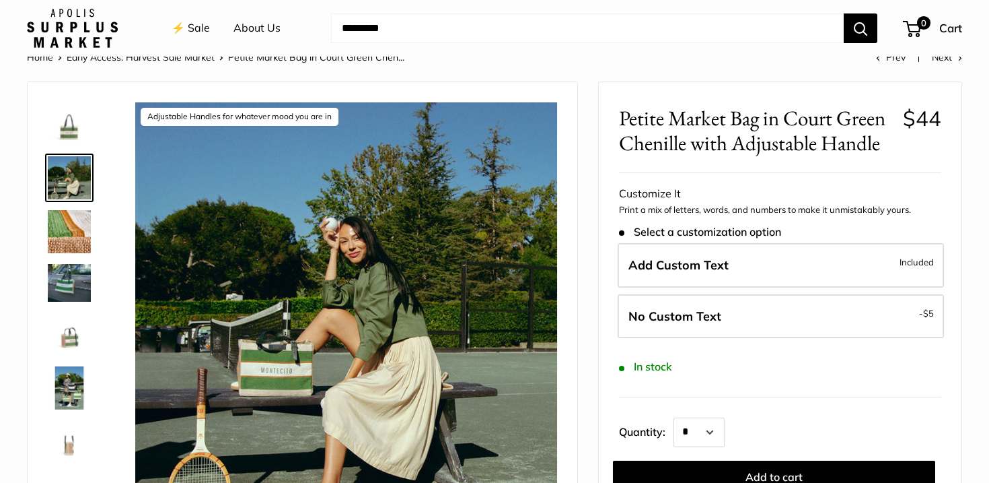
click at [66, 343] on img at bounding box center [69, 333] width 43 height 43
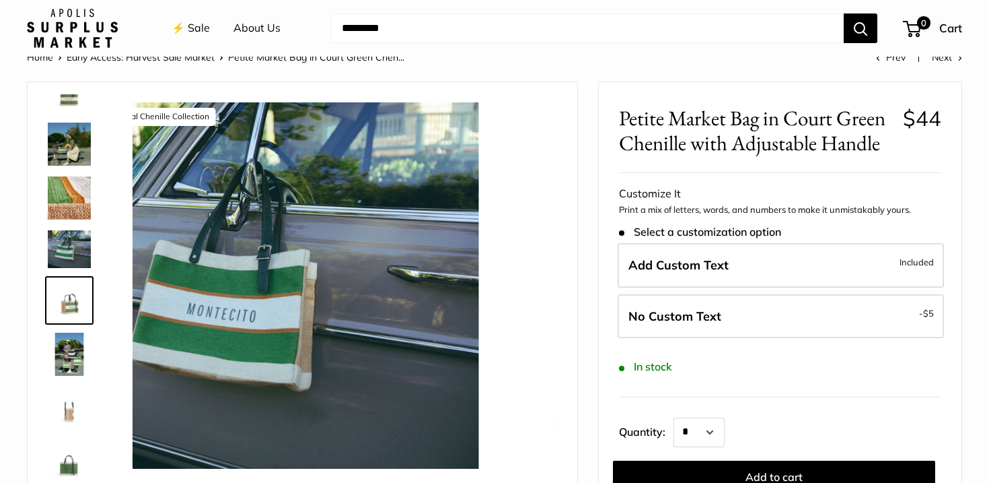
scroll to position [36, 0]
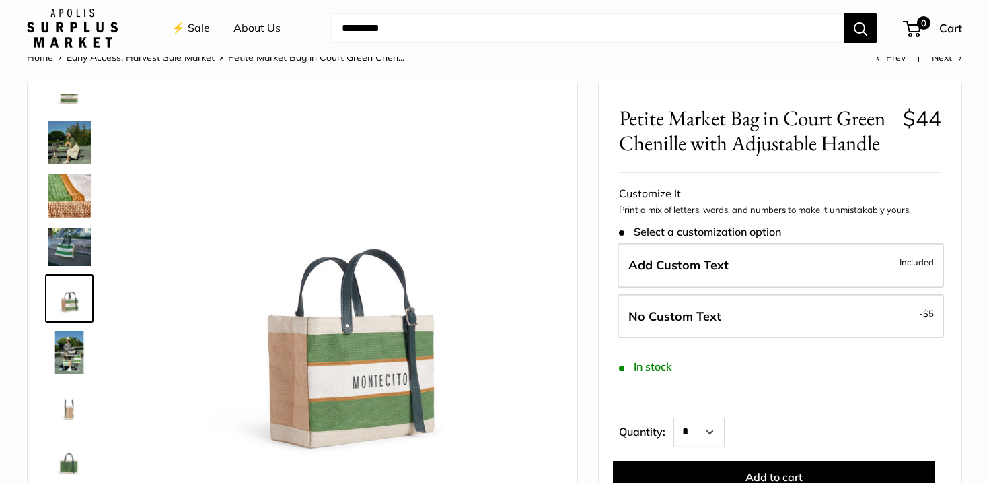
click at [67, 363] on img at bounding box center [69, 351] width 43 height 43
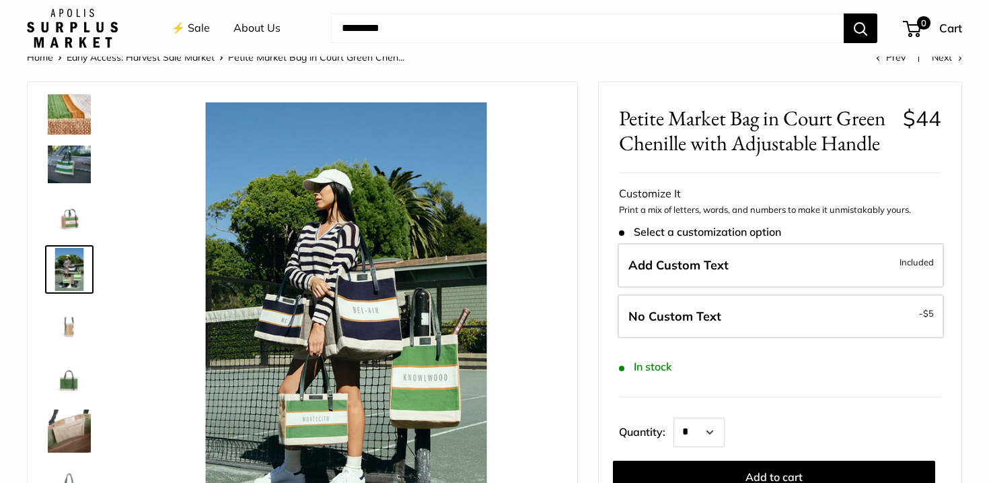
scroll to position [134, 0]
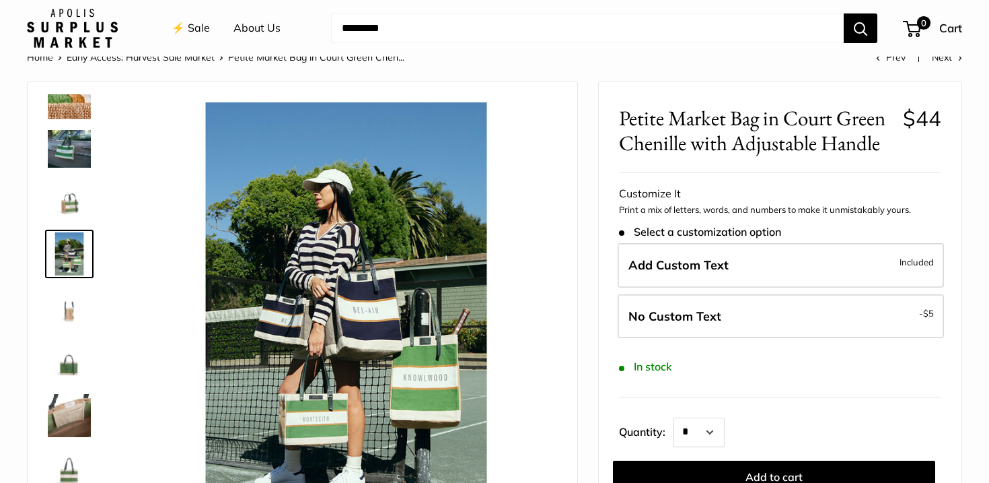
click at [65, 316] on img at bounding box center [69, 307] width 43 height 43
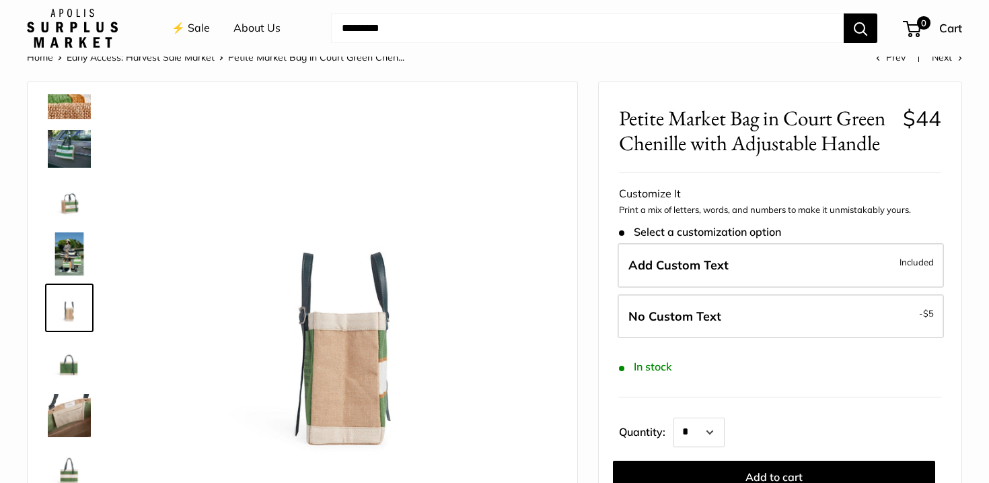
click at [66, 365] on img at bounding box center [69, 361] width 43 height 43
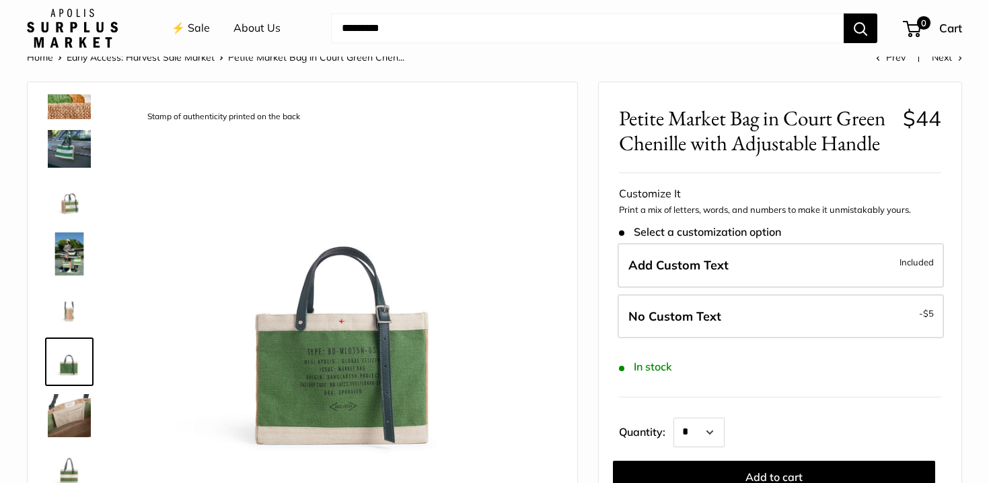
click at [65, 417] on img at bounding box center [69, 415] width 43 height 43
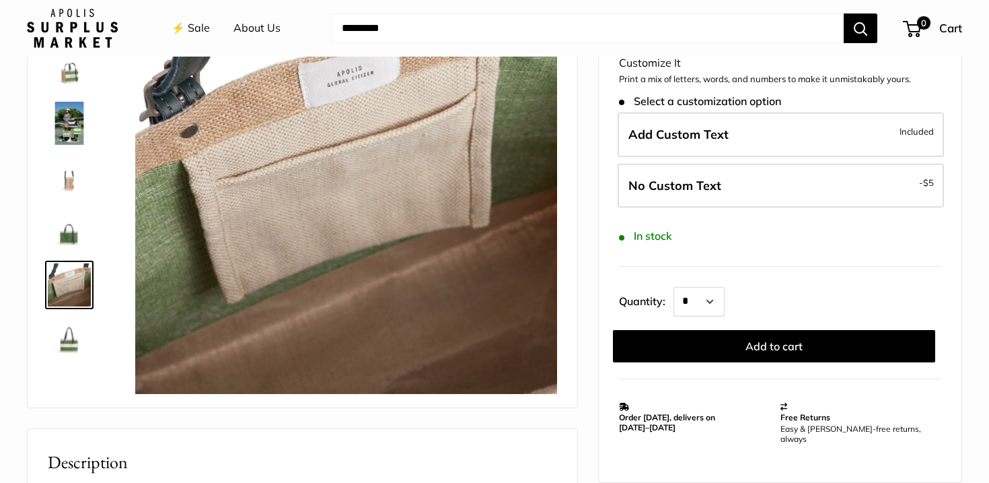
scroll to position [160, 0]
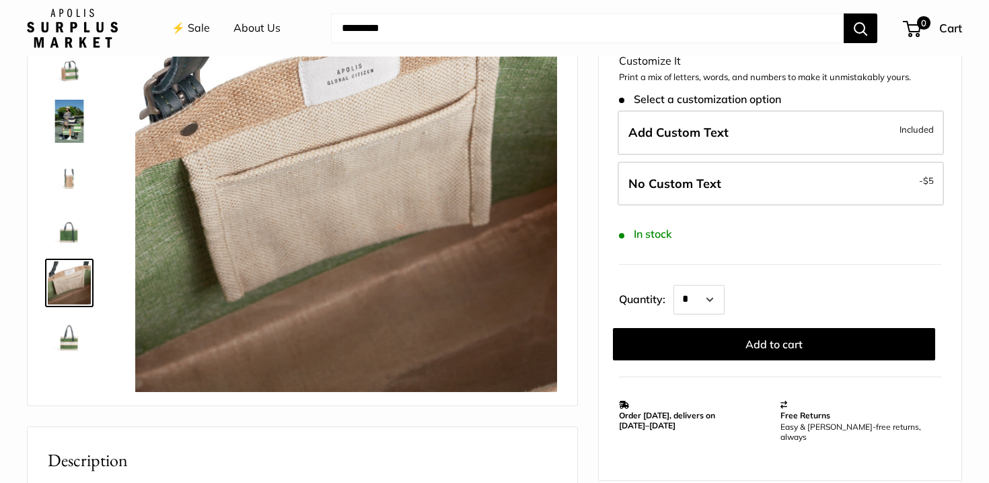
click at [71, 341] on img at bounding box center [69, 336] width 43 height 43
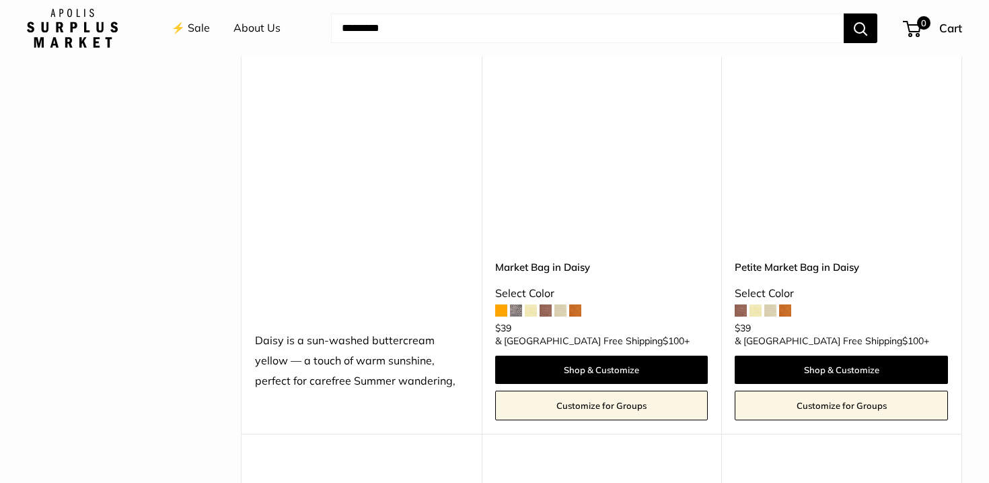
scroll to position [1447, 0]
